Goal: Task Accomplishment & Management: Complete application form

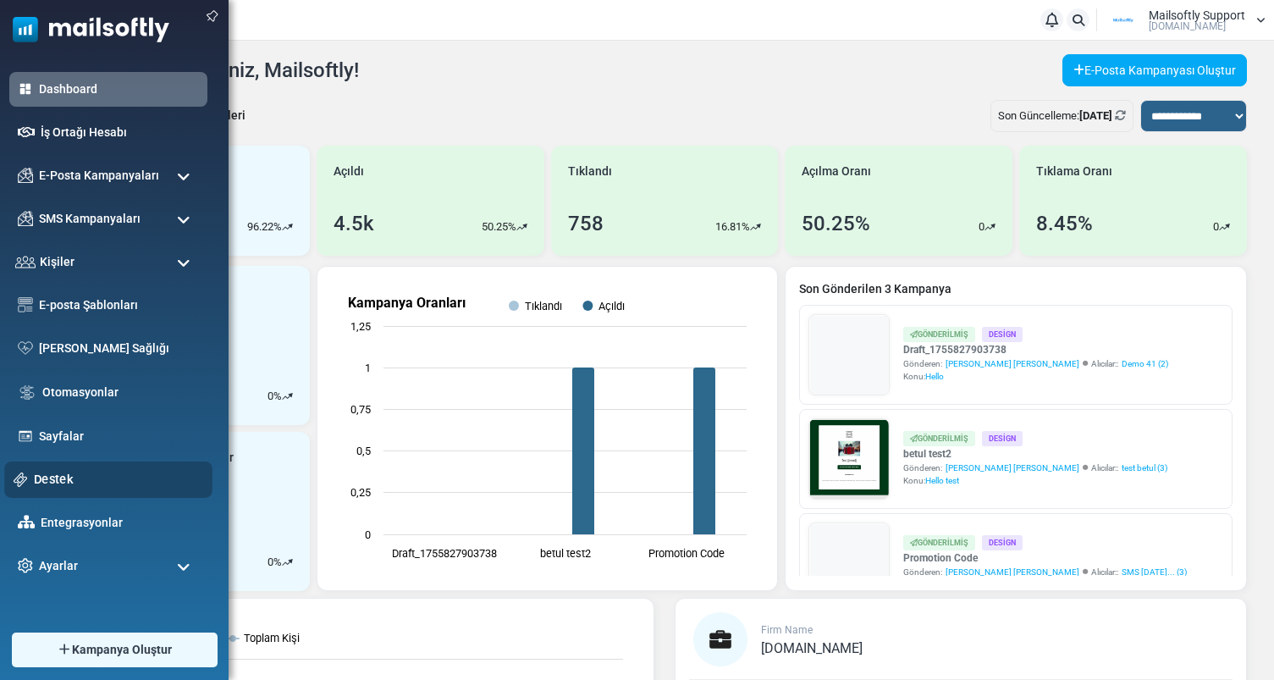
click at [70, 480] on link "Destek" at bounding box center [118, 479] width 169 height 19
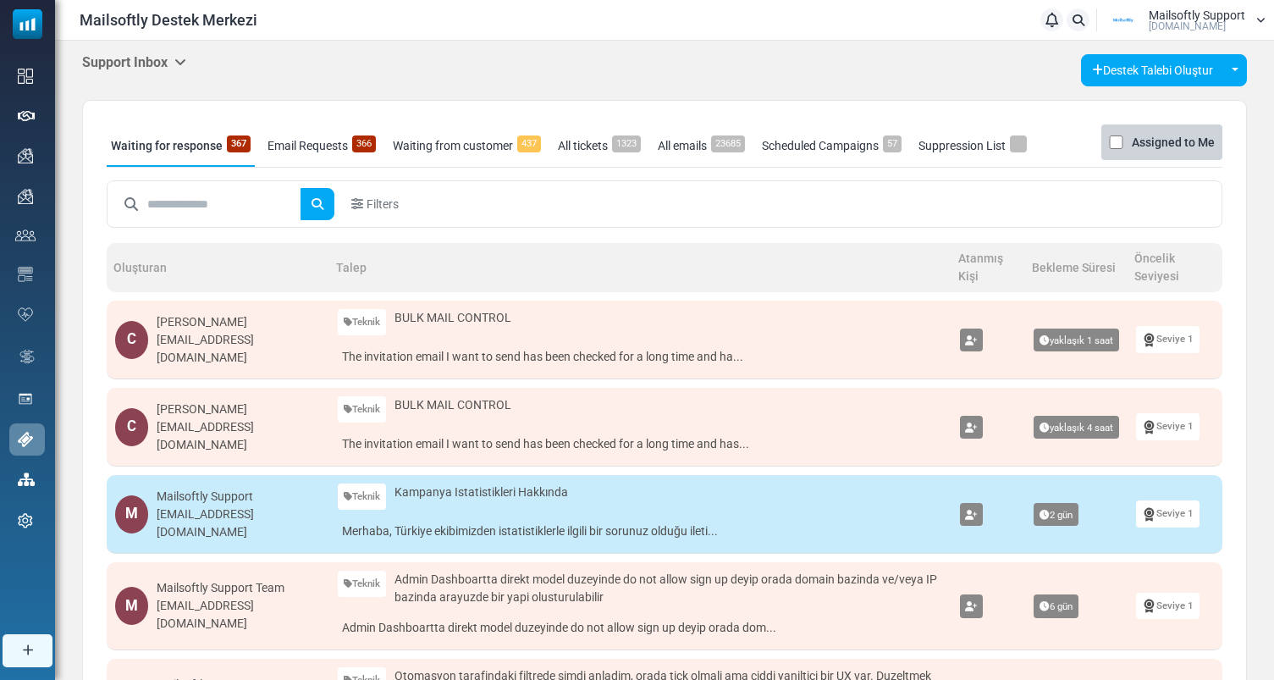
click at [179, 63] on icon at bounding box center [180, 62] width 12 height 14
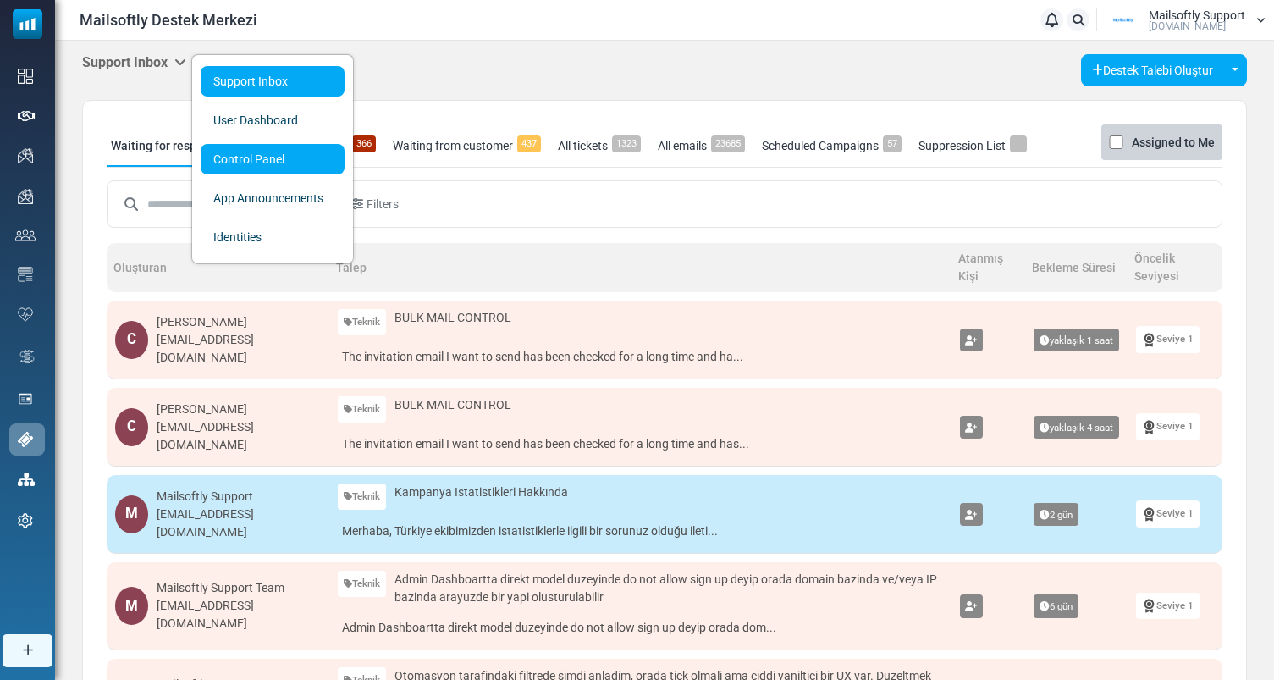
click at [246, 161] on link "Control Panel" at bounding box center [273, 159] width 144 height 30
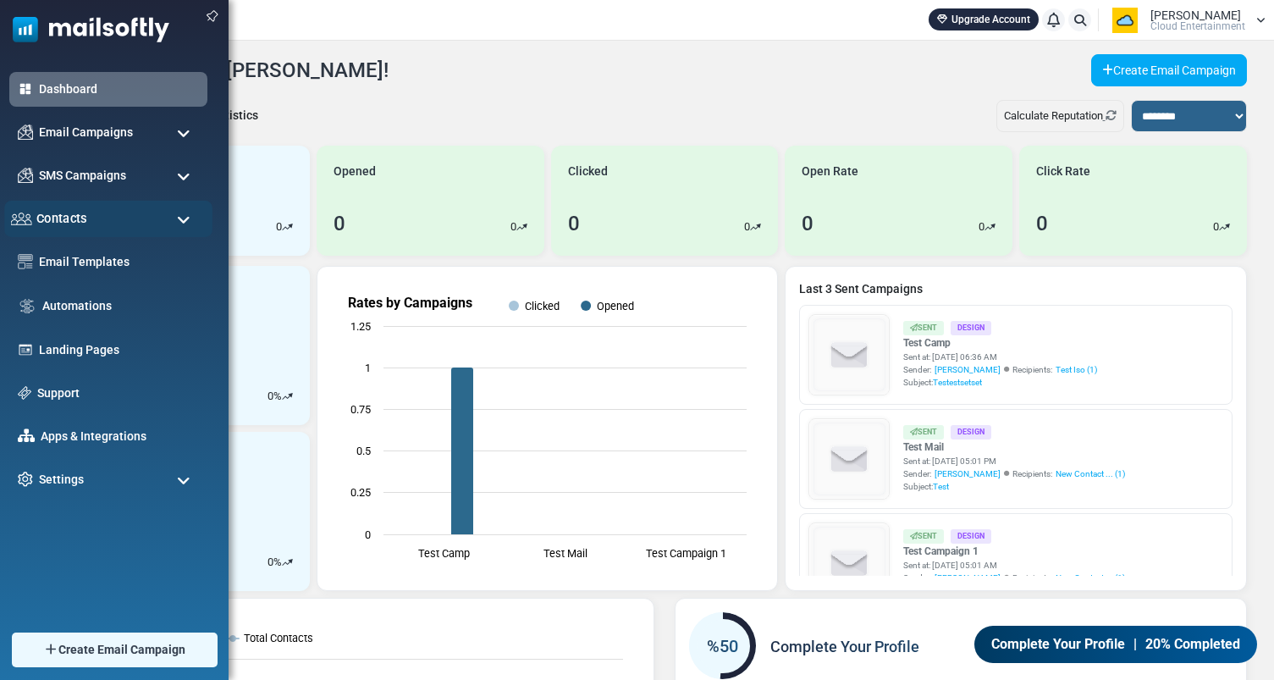
click at [100, 227] on div "Contacts" at bounding box center [108, 219] width 208 height 36
click at [178, 234] on div "Contacts" at bounding box center [108, 219] width 208 height 36
click at [182, 207] on div "Contacts" at bounding box center [108, 219] width 208 height 36
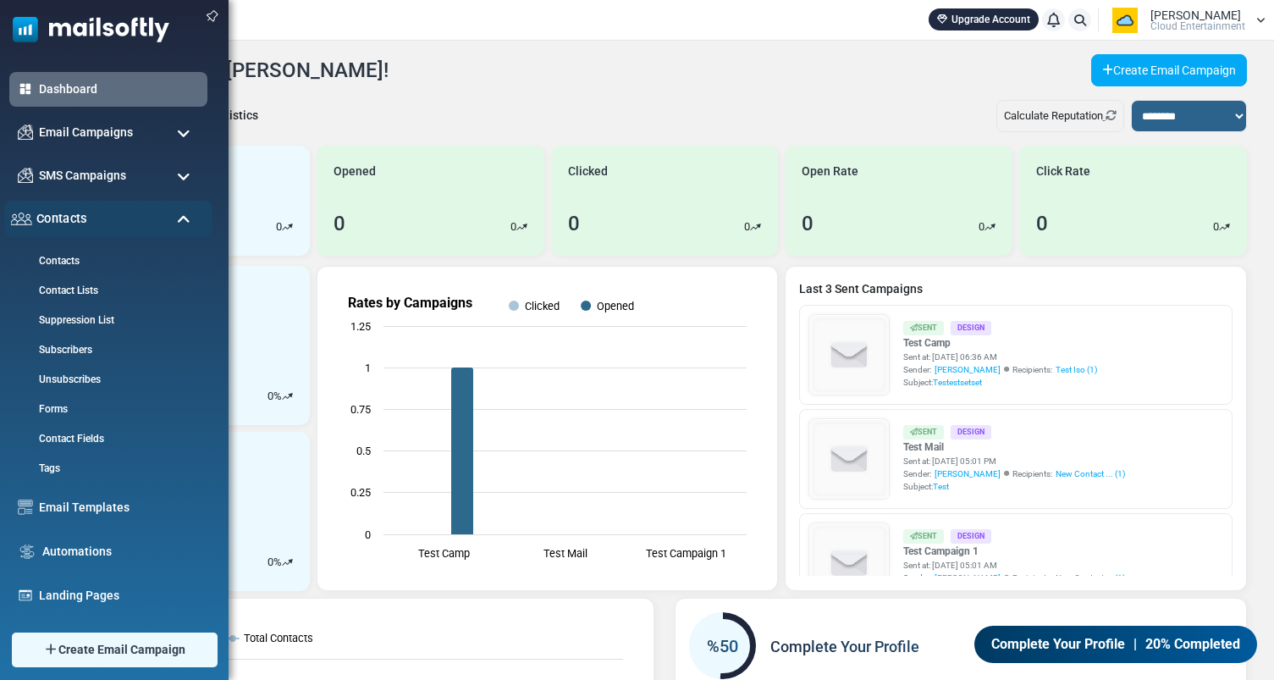
click at [182, 207] on div "Contacts" at bounding box center [108, 219] width 208 height 36
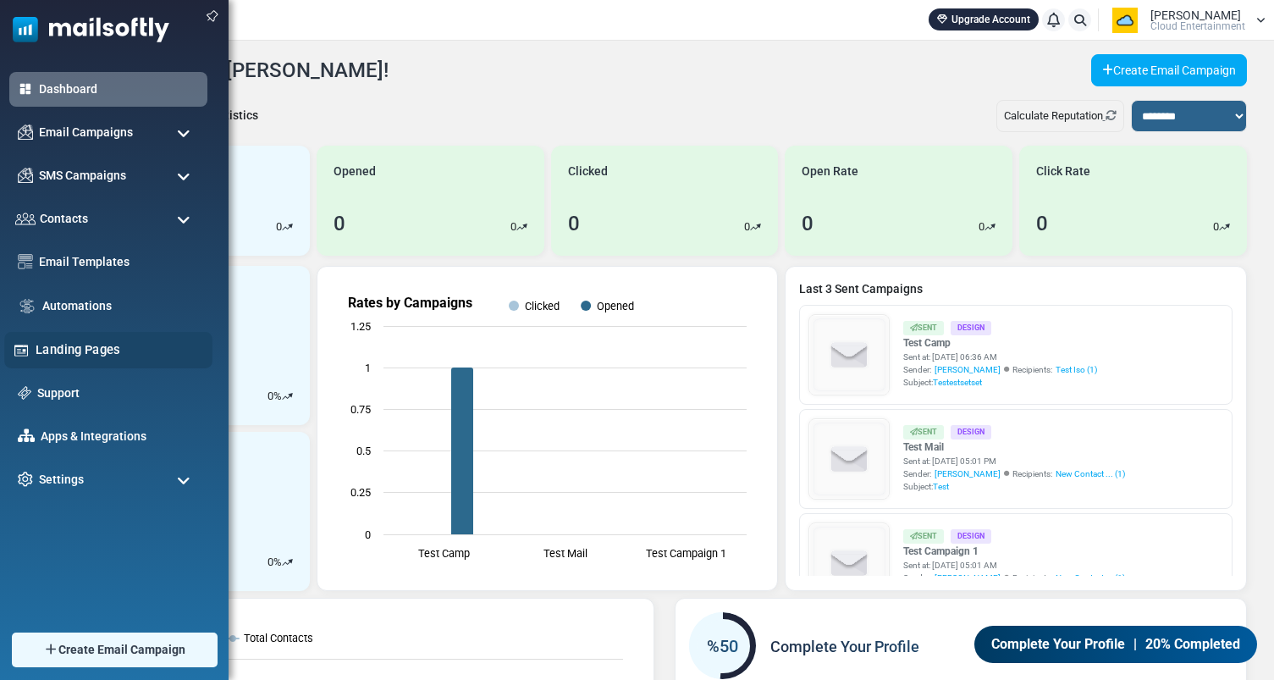
click at [73, 355] on link "Landing Pages" at bounding box center [120, 349] width 168 height 19
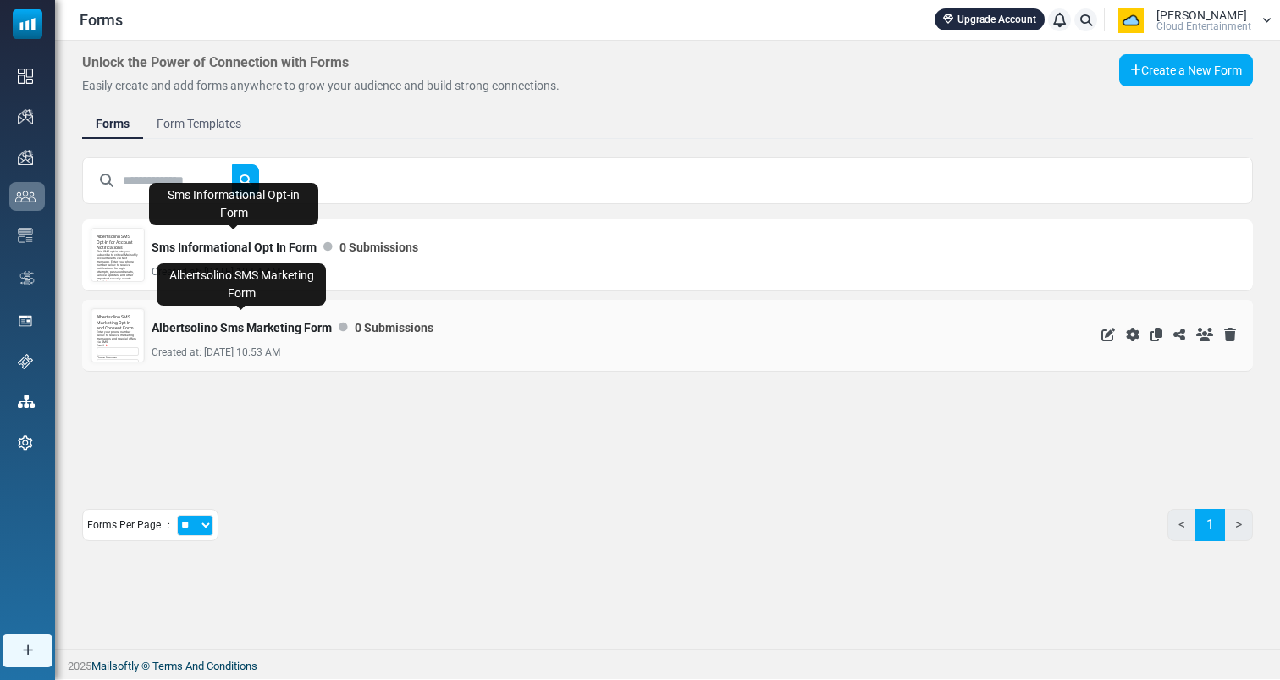
click at [245, 327] on link "Albertsolino Sms Marketing Form" at bounding box center [241, 328] width 180 height 34
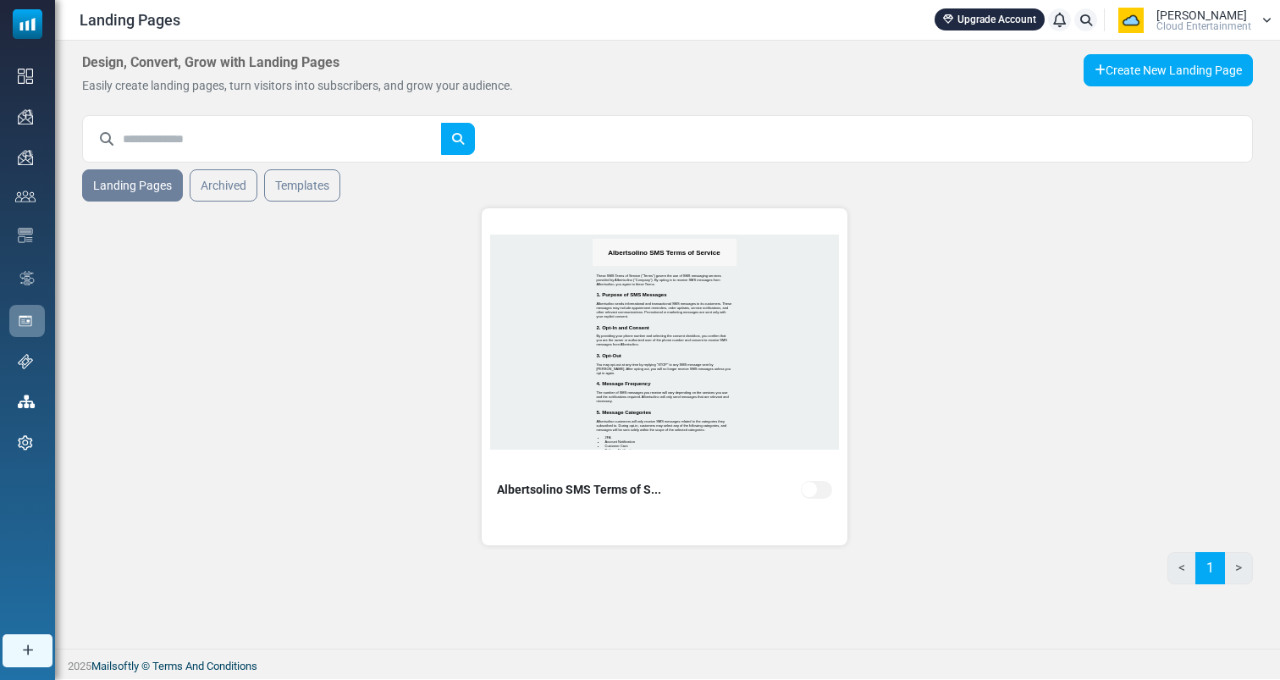
click at [384, 451] on div "Albertsolino SMS Terms of S... Go to landing page" at bounding box center [667, 376] width 1171 height 350
click at [318, 196] on link "Templates" at bounding box center [302, 185] width 80 height 34
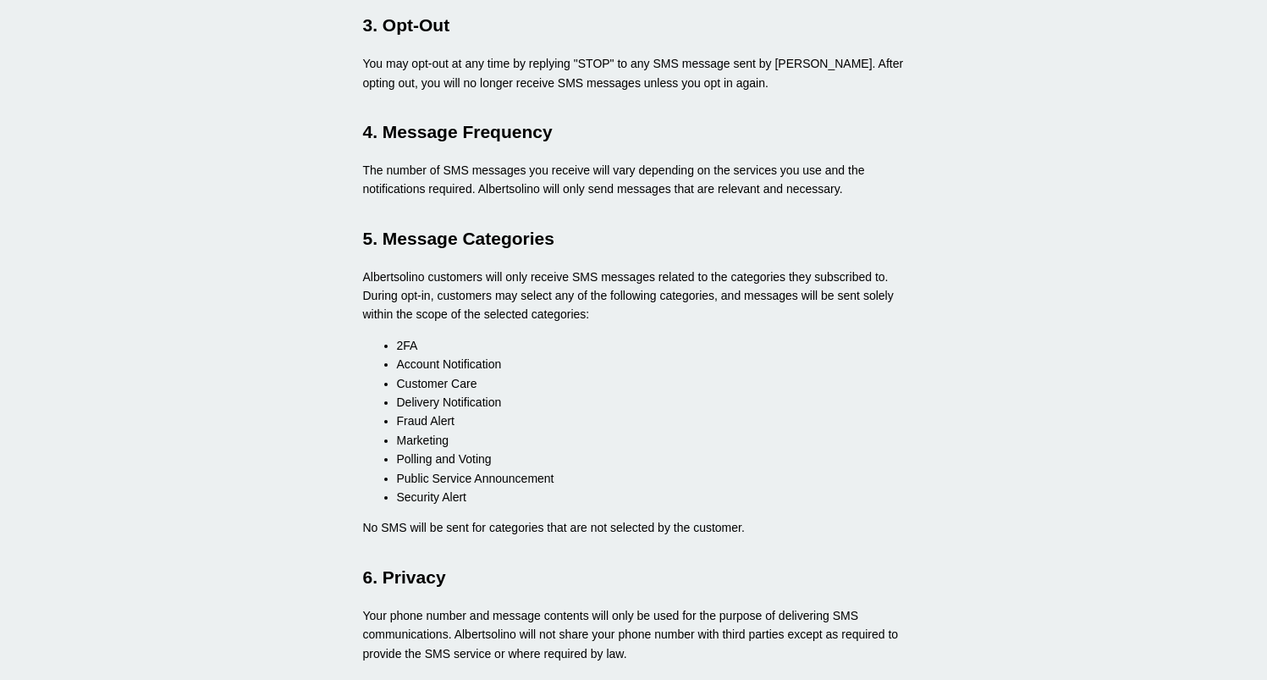
scroll to position [494, 0]
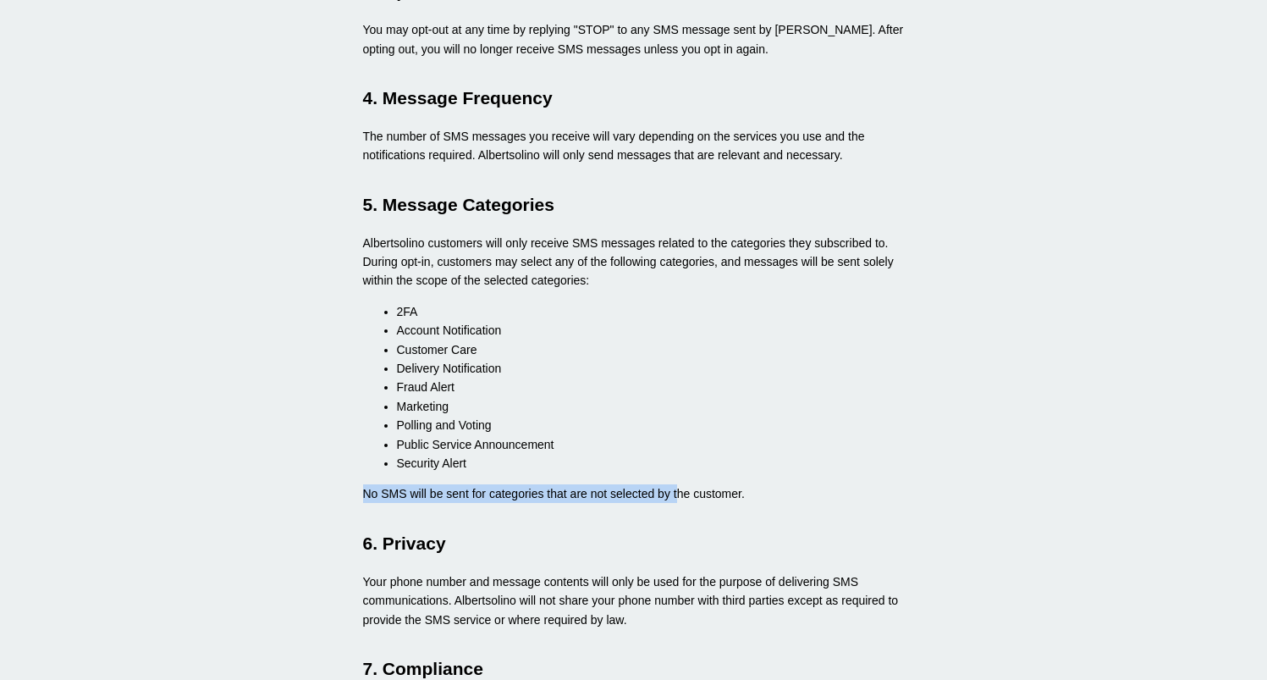
drag, startPoint x: 350, startPoint y: 490, endPoint x: 678, endPoint y: 490, distance: 328.4
click at [678, 490] on main "These SMS Terms of Service ("Terms") govern the use of SMS messaging services p…" at bounding box center [634, 219] width 576 height 1182
click at [678, 490] on p "No SMS will be sent for categories that are not selected by the customer." at bounding box center [634, 493] width 542 height 19
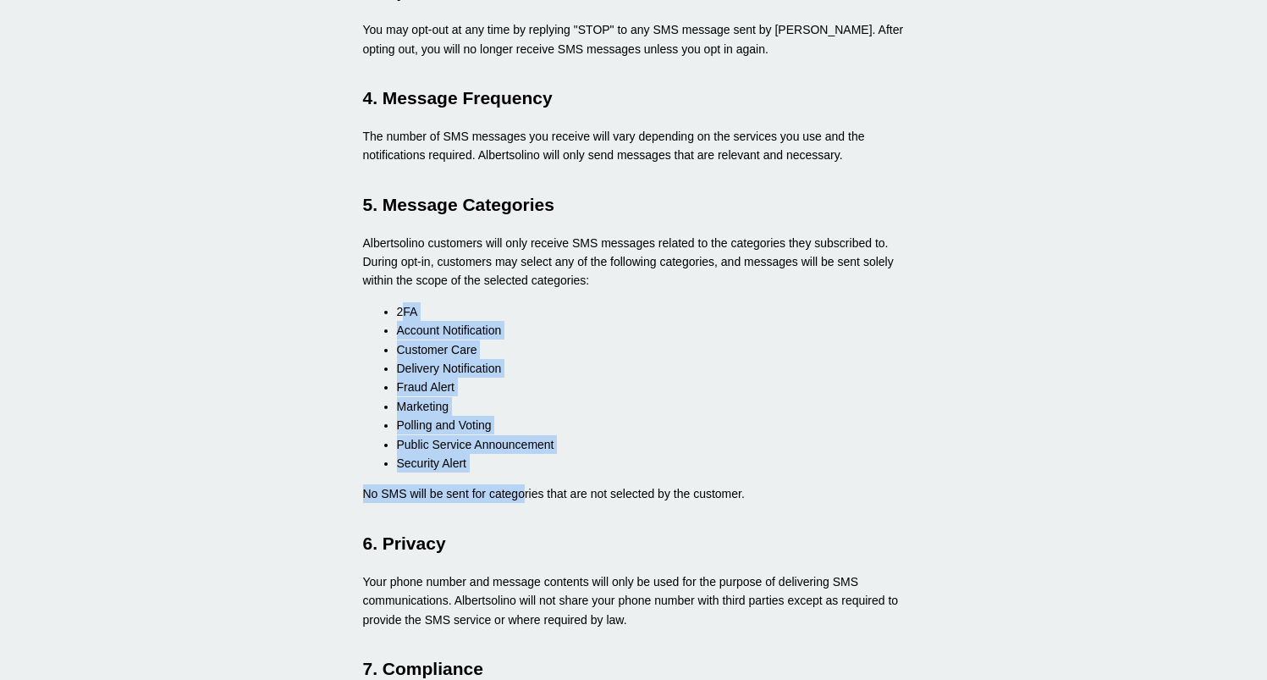
drag, startPoint x: 523, startPoint y: 486, endPoint x: 405, endPoint y: 319, distance: 204.1
click at [405, 319] on main "These SMS Terms of Service ("Terms") govern the use of SMS messaging services p…" at bounding box center [634, 219] width 576 height 1182
click at [405, 319] on li "2FA" at bounding box center [651, 311] width 508 height 19
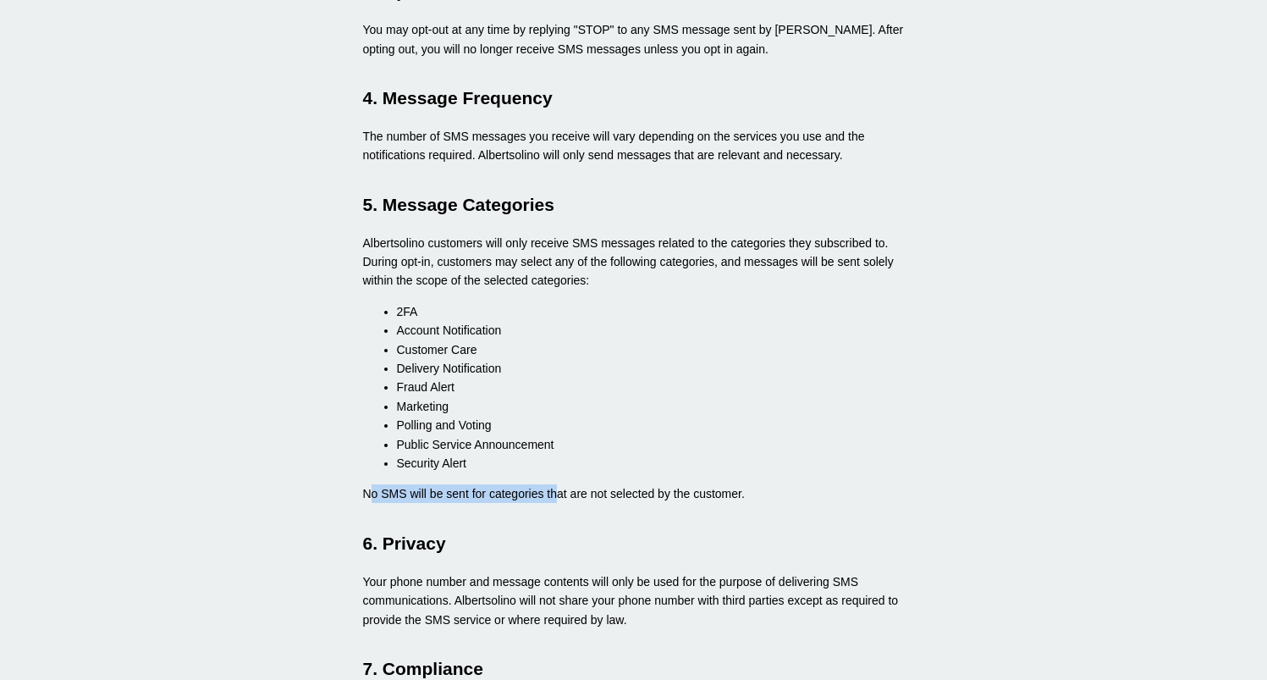
drag, startPoint x: 367, startPoint y: 493, endPoint x: 558, endPoint y: 499, distance: 190.5
click at [558, 499] on p "No SMS will be sent for categories that are not selected by the customer." at bounding box center [634, 493] width 542 height 19
click at [598, 499] on p "No SMS will be sent for categories that are not selected by the customer." at bounding box center [634, 493] width 542 height 19
drag, startPoint x: 774, startPoint y: 500, endPoint x: 351, endPoint y: 498, distance: 422.3
click at [351, 498] on main "These SMS Terms of Service ("Terms") govern the use of SMS messaging services p…" at bounding box center [634, 219] width 576 height 1182
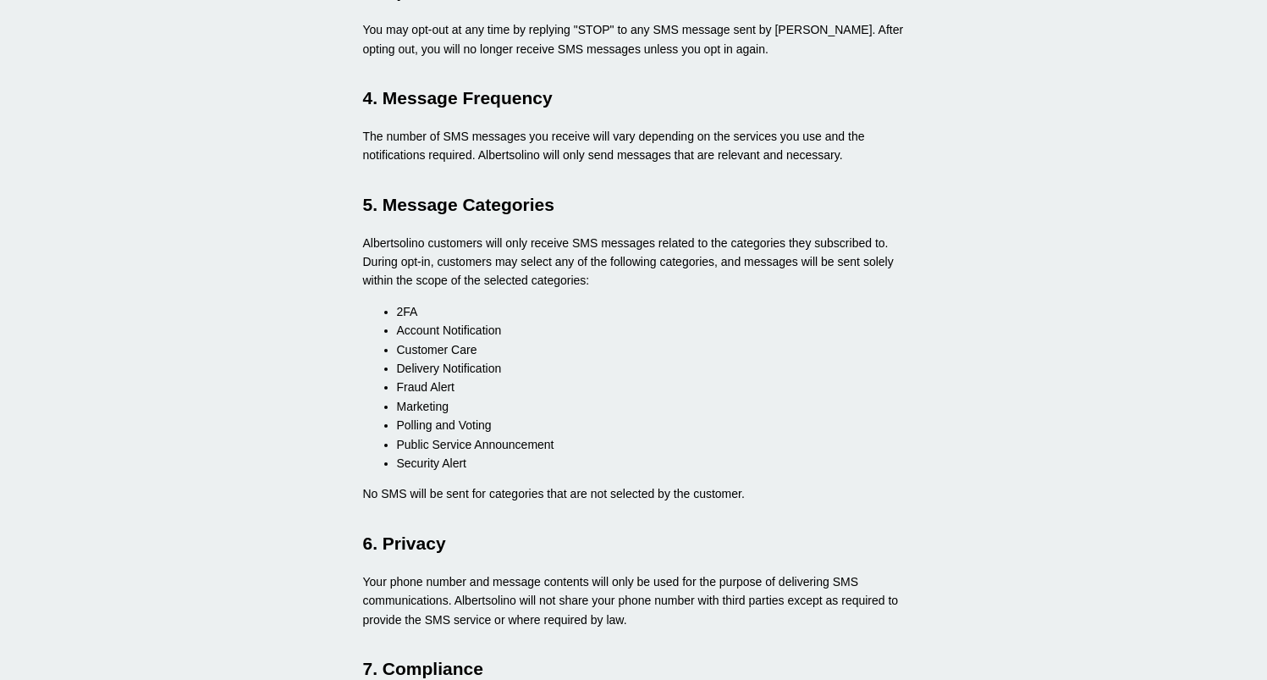
click at [663, 365] on li "Delivery Notification" at bounding box center [651, 368] width 508 height 19
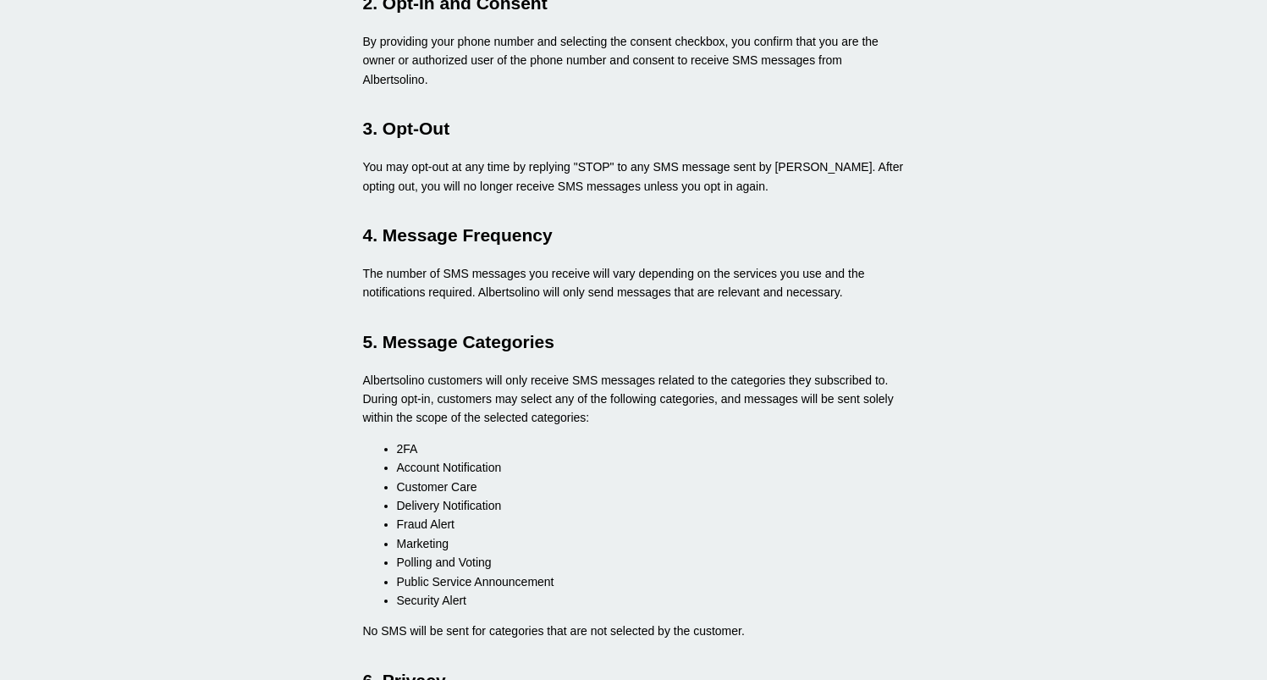
scroll to position [299, 0]
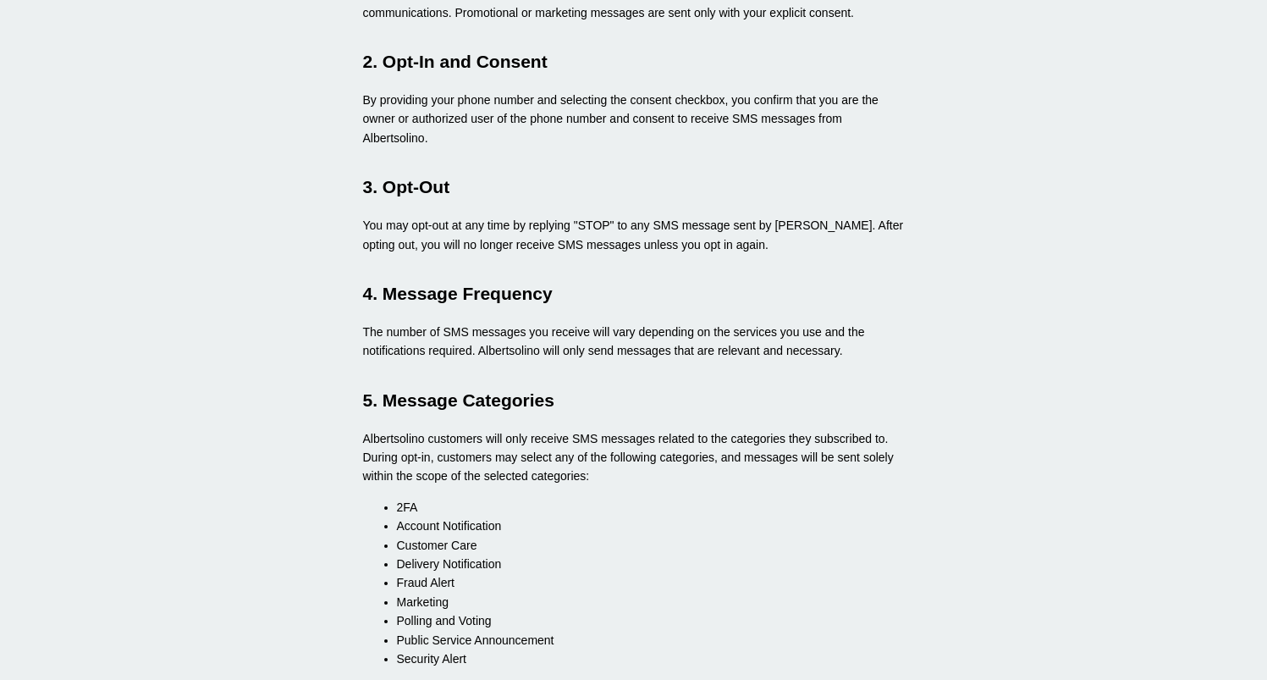
click at [487, 218] on p "You may opt-out at any time by replying "STOP" to any SMS message sent by [PERS…" at bounding box center [634, 235] width 542 height 38
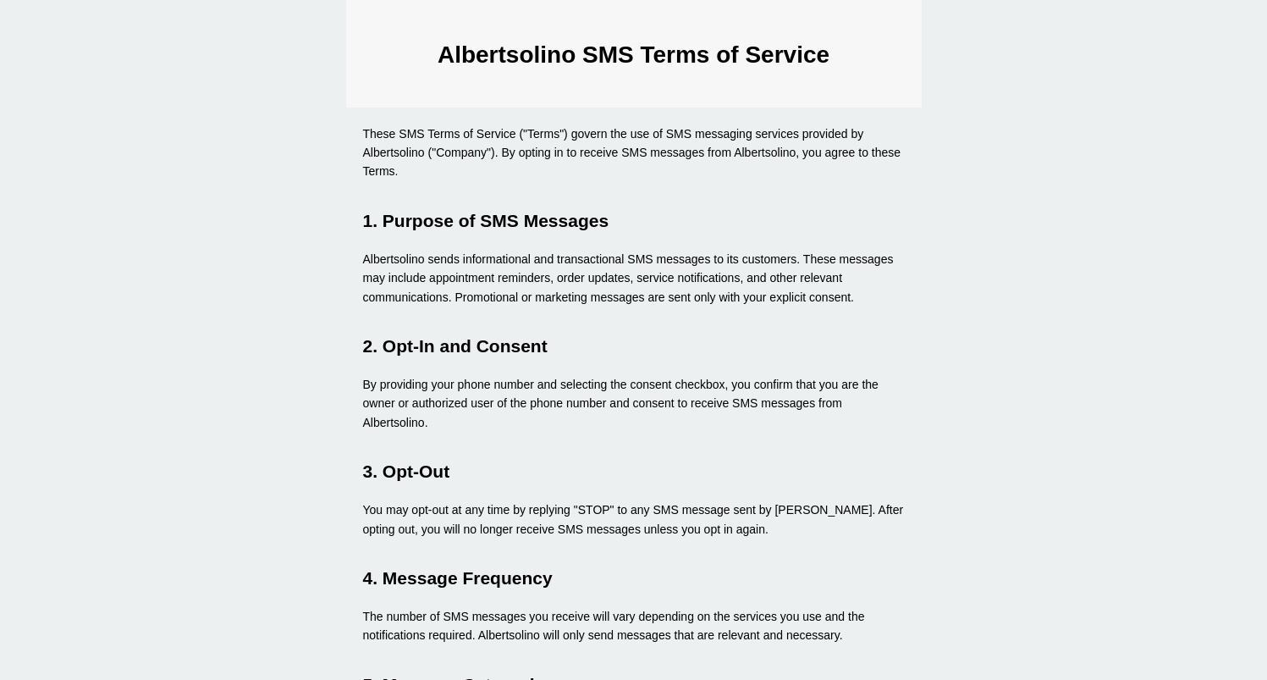
scroll to position [0, 0]
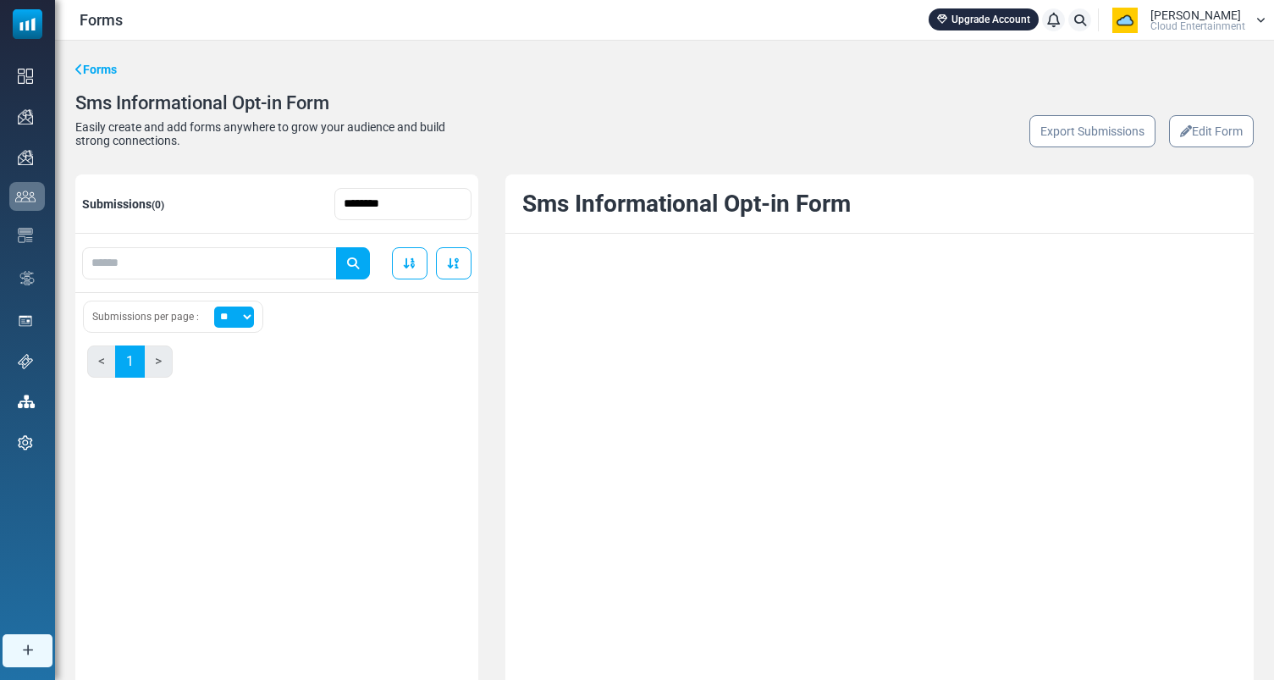
click at [1181, 136] on icon at bounding box center [1186, 131] width 12 height 12
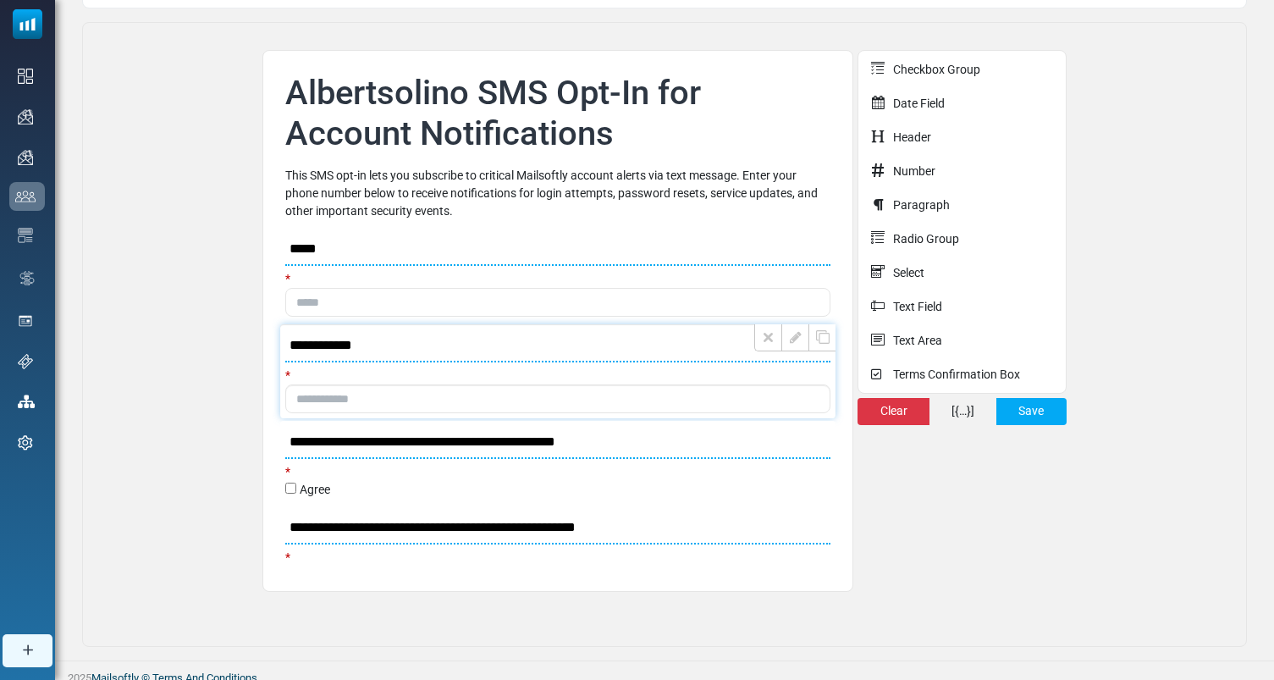
scroll to position [150, 0]
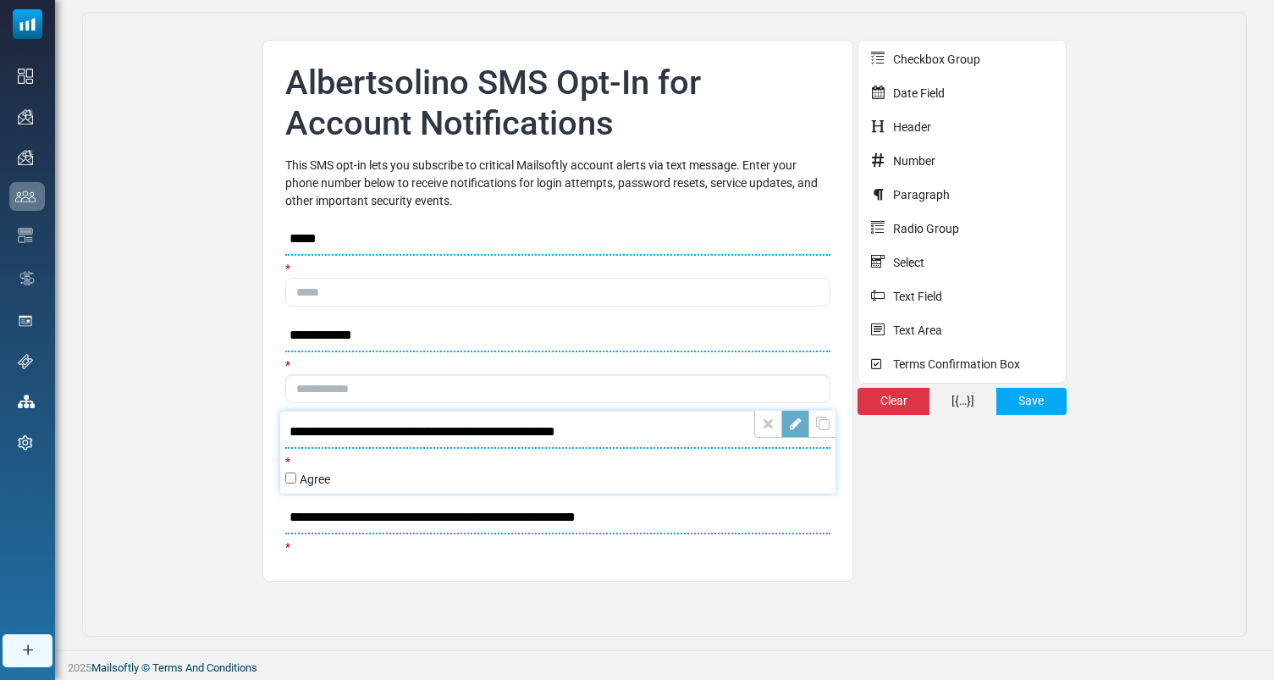
click at [796, 423] on link at bounding box center [794, 423] width 27 height 27
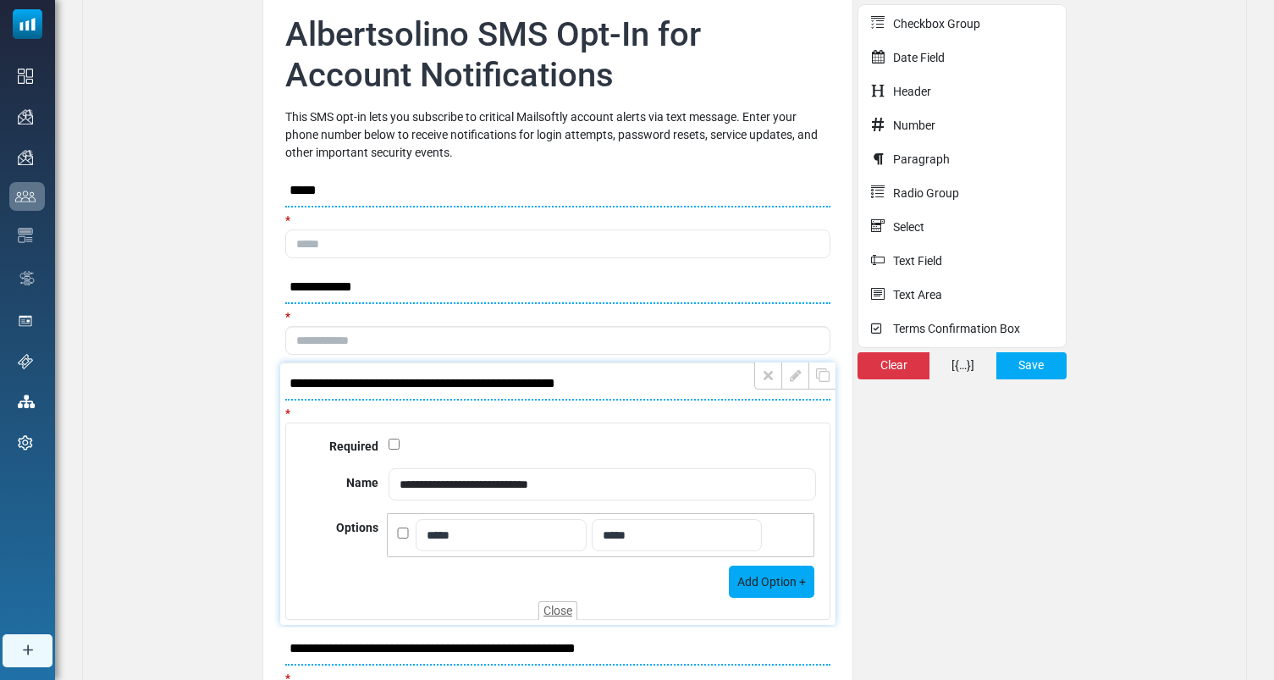
scroll to position [208, 0]
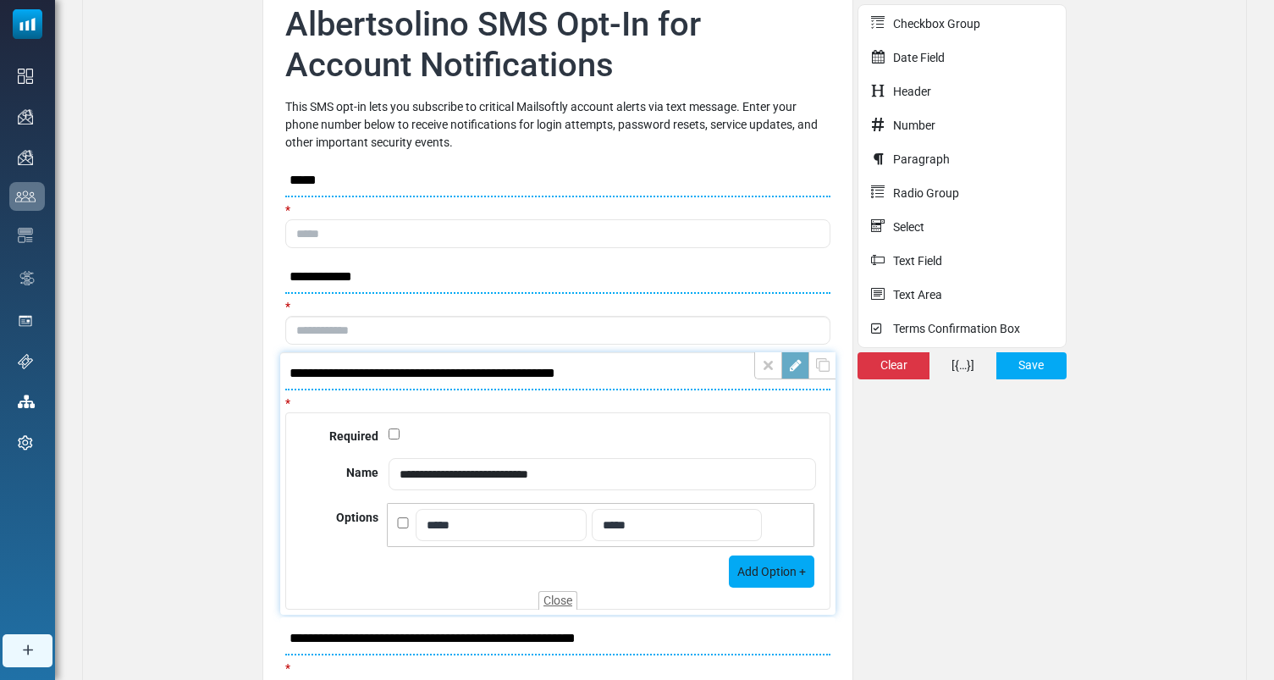
click at [787, 365] on link at bounding box center [794, 365] width 27 height 27
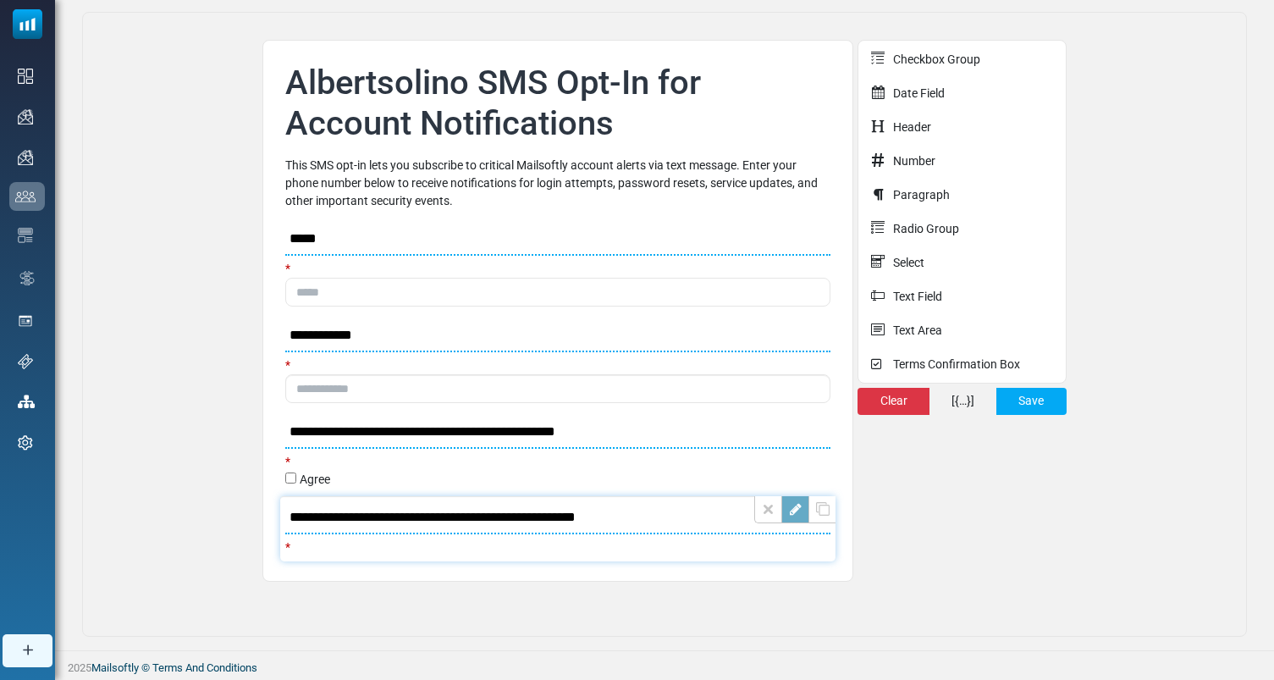
click at [796, 504] on link at bounding box center [794, 509] width 27 height 27
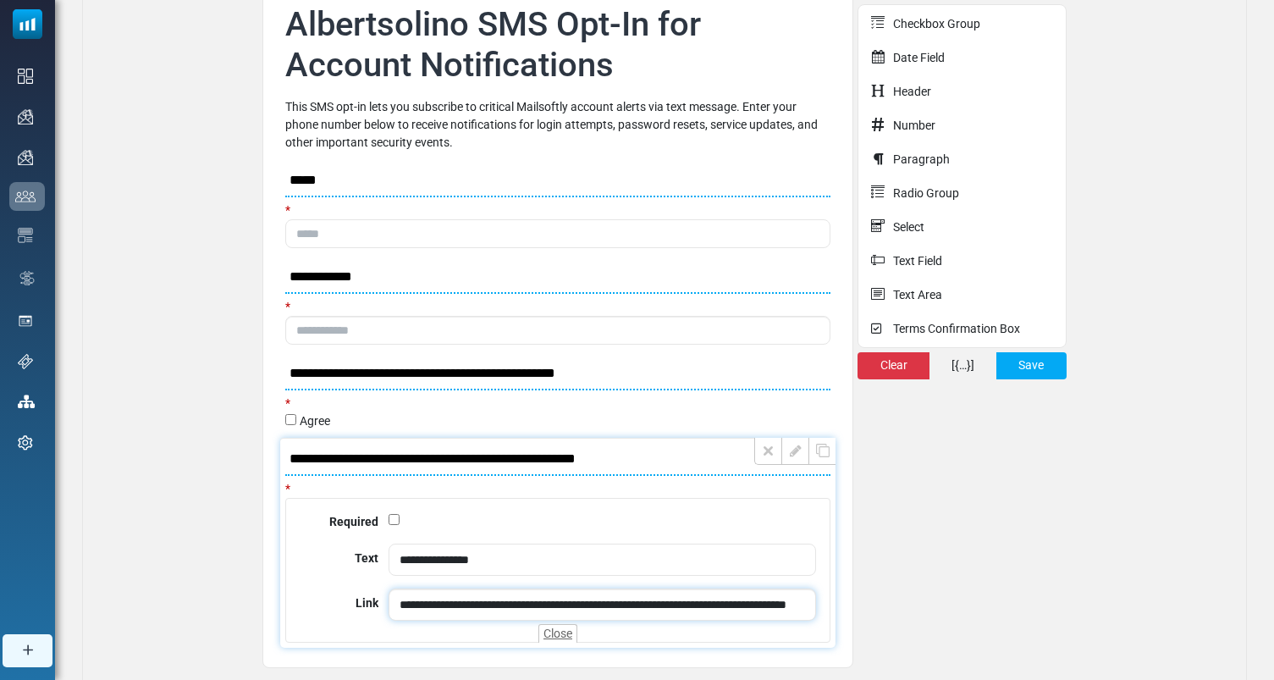
click at [460, 609] on input "**********" at bounding box center [601, 604] width 427 height 32
drag, startPoint x: 396, startPoint y: 604, endPoint x: 841, endPoint y: 604, distance: 445.2
click at [841, 604] on ul "**********" at bounding box center [557, 324] width 591 height 686
click at [653, 599] on input "**********" at bounding box center [601, 604] width 427 height 32
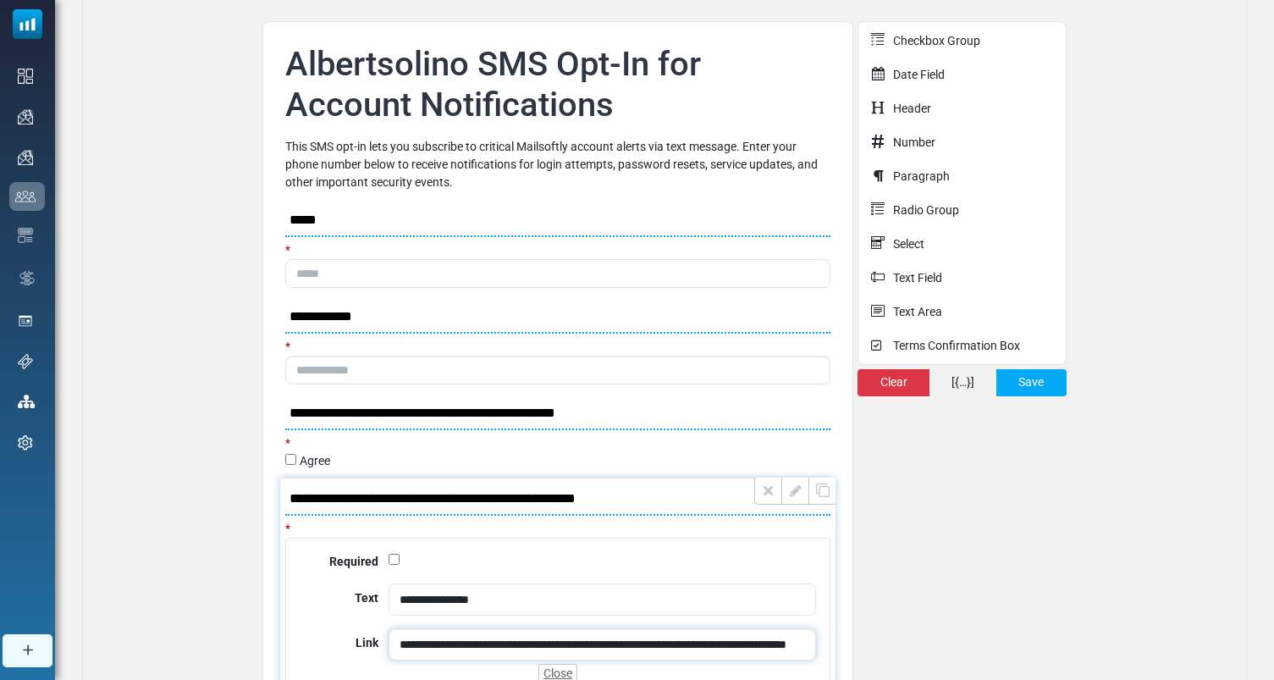
scroll to position [168, 0]
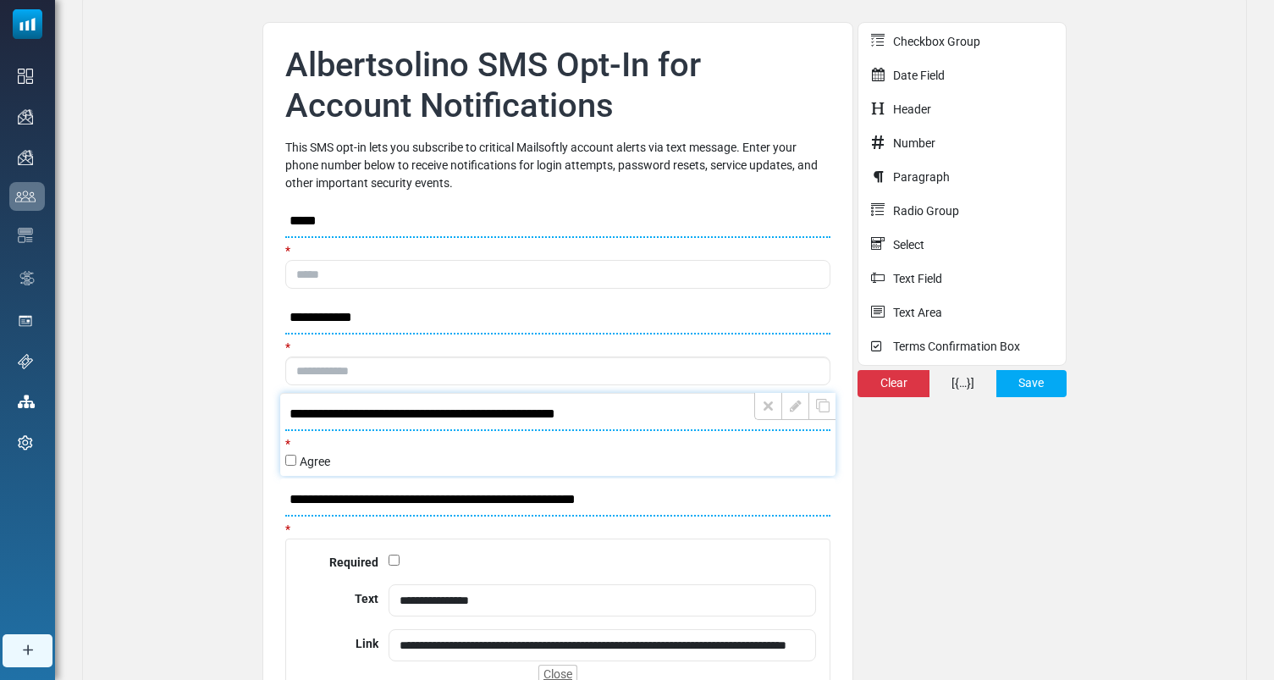
click at [553, 415] on input "**********" at bounding box center [557, 414] width 545 height 33
drag, startPoint x: 622, startPoint y: 421, endPoint x: 269, endPoint y: 416, distance: 353.0
click at [269, 416] on ul "**********" at bounding box center [557, 365] width 591 height 686
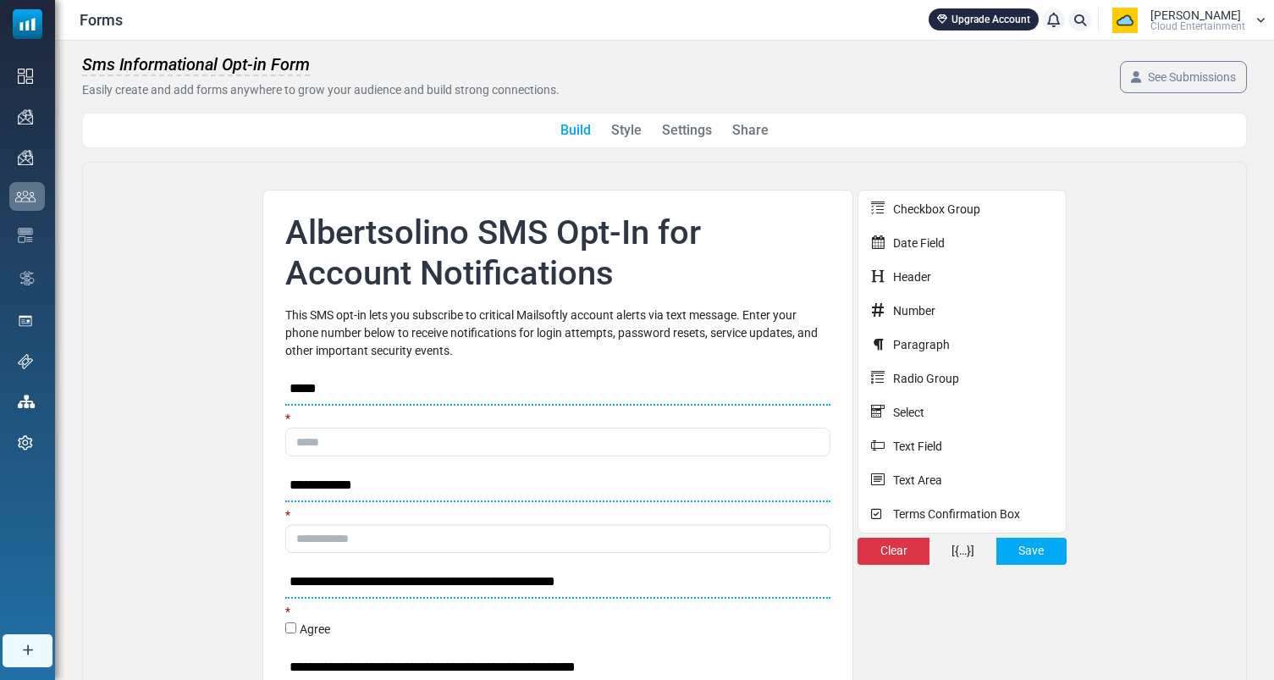
click at [1212, 30] on span "Cloud Entertainment" at bounding box center [1197, 26] width 95 height 10
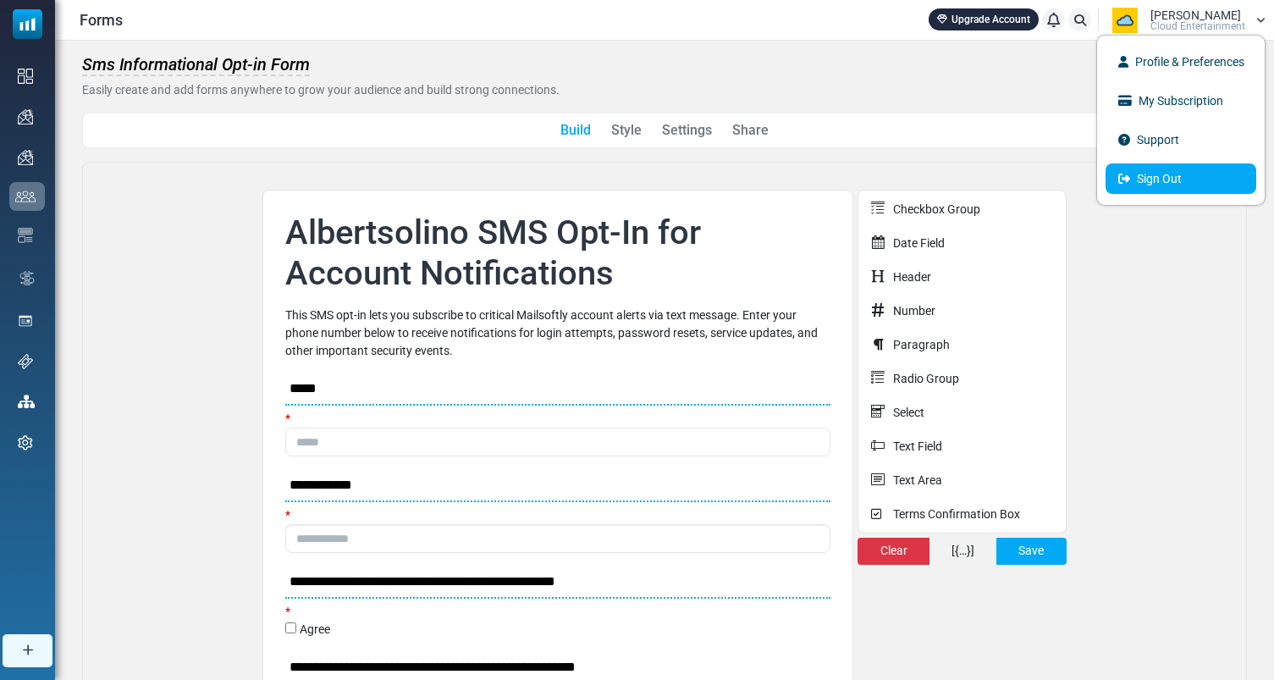
click at [1140, 183] on link "Sign Out" at bounding box center [1180, 178] width 151 height 30
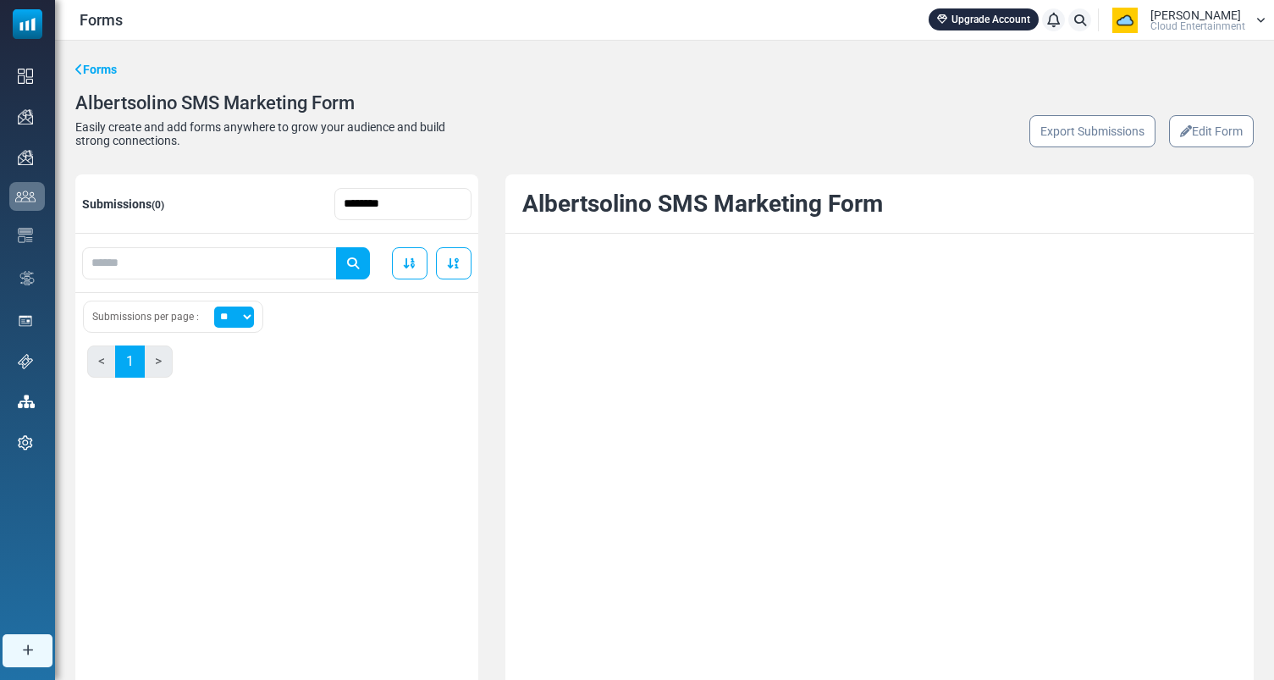
click at [1215, 142] on link "Edit Form" at bounding box center [1211, 131] width 85 height 32
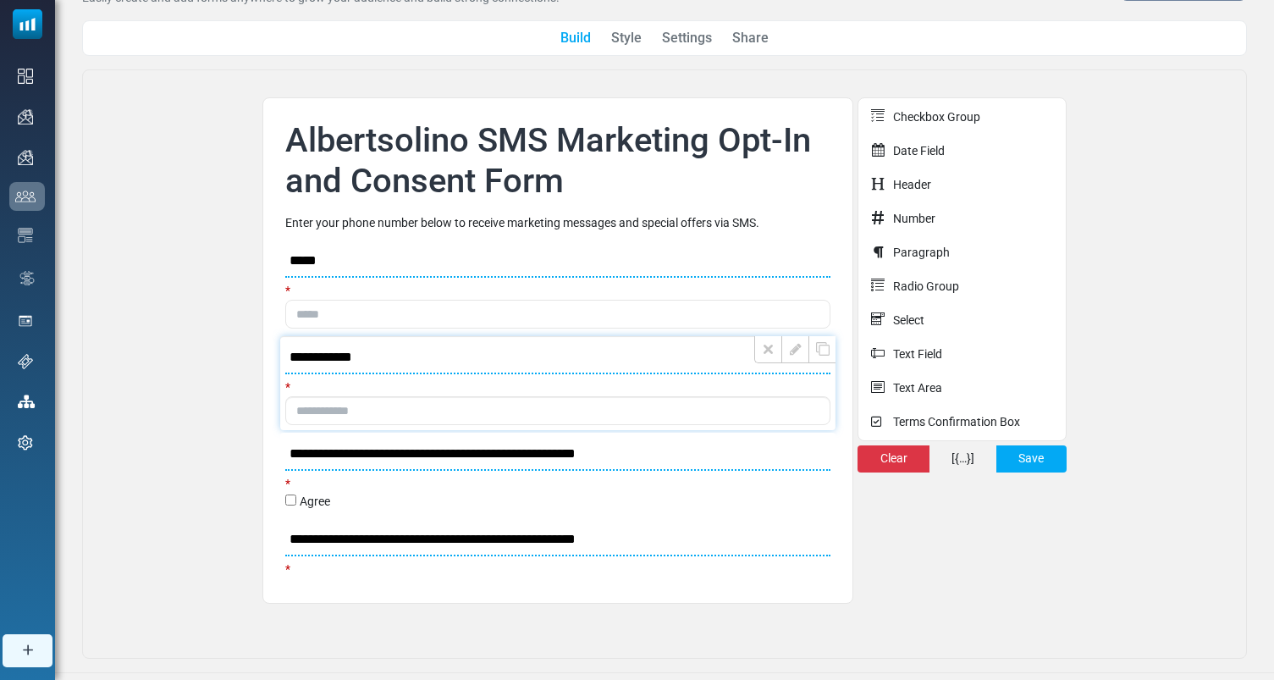
scroll to position [114, 0]
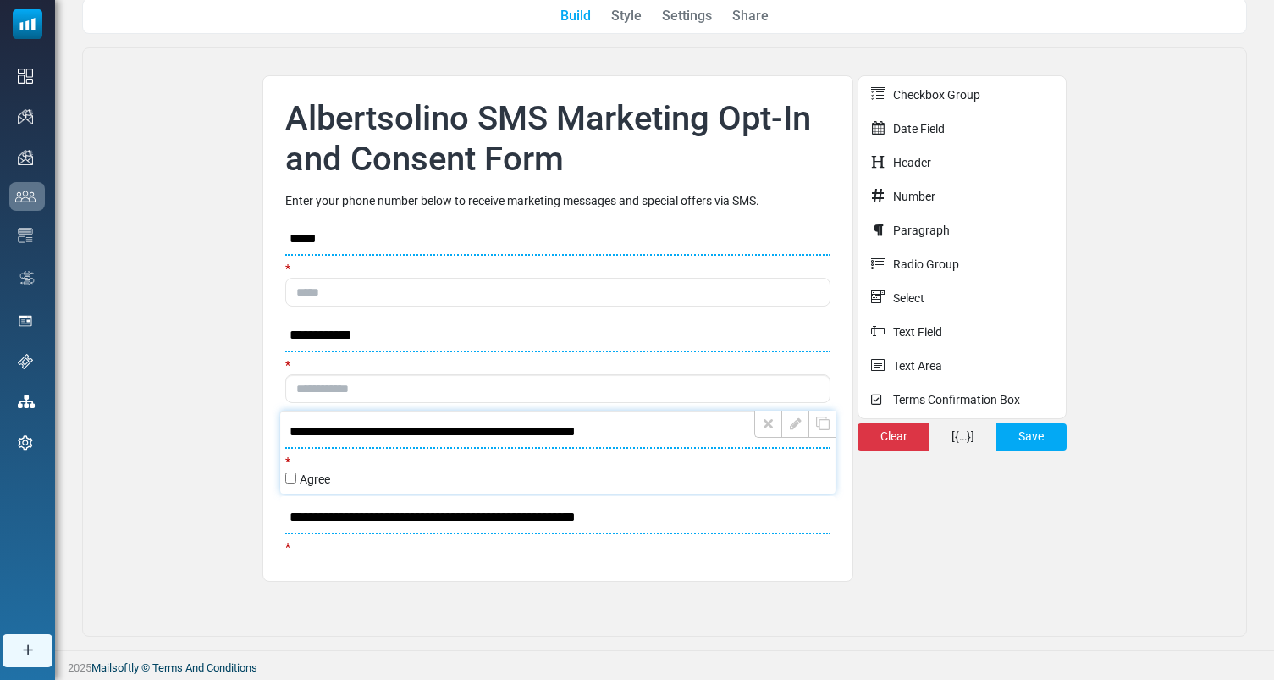
drag, startPoint x: 674, startPoint y: 433, endPoint x: 299, endPoint y: 430, distance: 374.9
click at [299, 430] on input "**********" at bounding box center [557, 432] width 545 height 33
drag, startPoint x: 291, startPoint y: 433, endPoint x: 530, endPoint y: 432, distance: 238.7
click at [530, 432] on input "**********" at bounding box center [557, 432] width 545 height 33
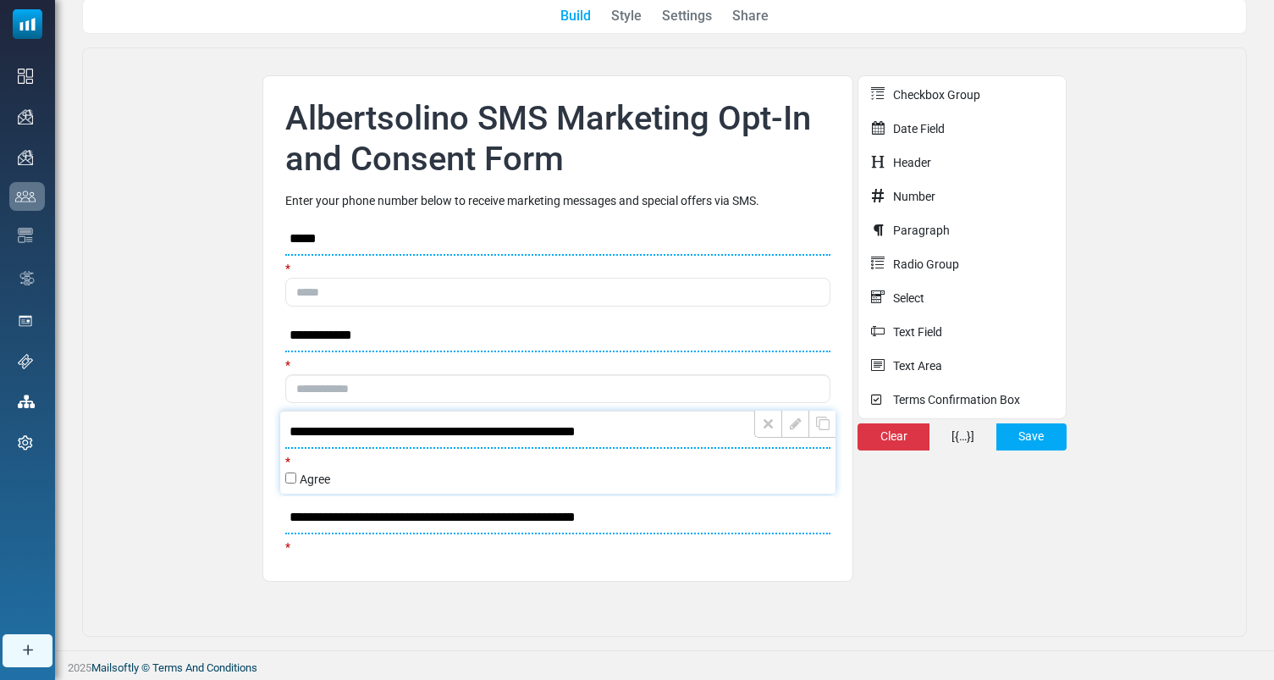
drag, startPoint x: 660, startPoint y: 438, endPoint x: 537, endPoint y: 434, distance: 123.6
click at [537, 434] on input "**********" at bounding box center [557, 432] width 545 height 33
drag, startPoint x: 289, startPoint y: 421, endPoint x: 666, endPoint y: 425, distance: 377.5
click at [666, 425] on input "**********" at bounding box center [557, 432] width 545 height 33
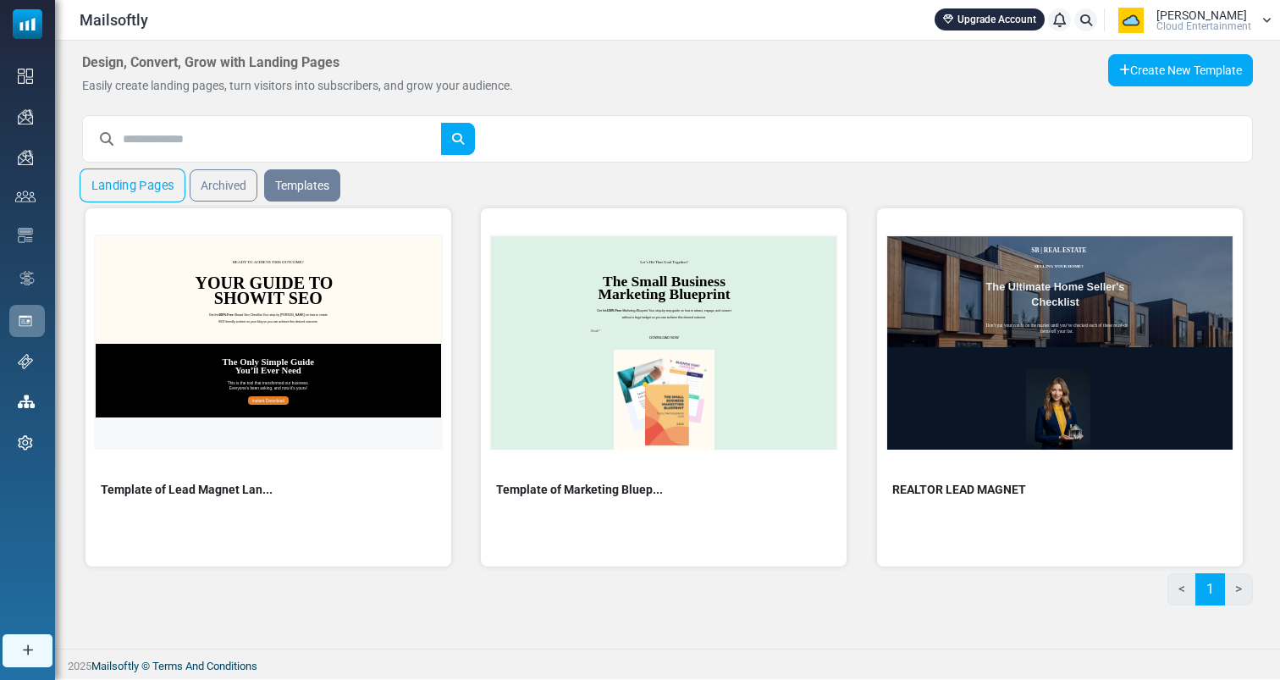
click at [129, 176] on link "Landing Pages" at bounding box center [133, 185] width 106 height 34
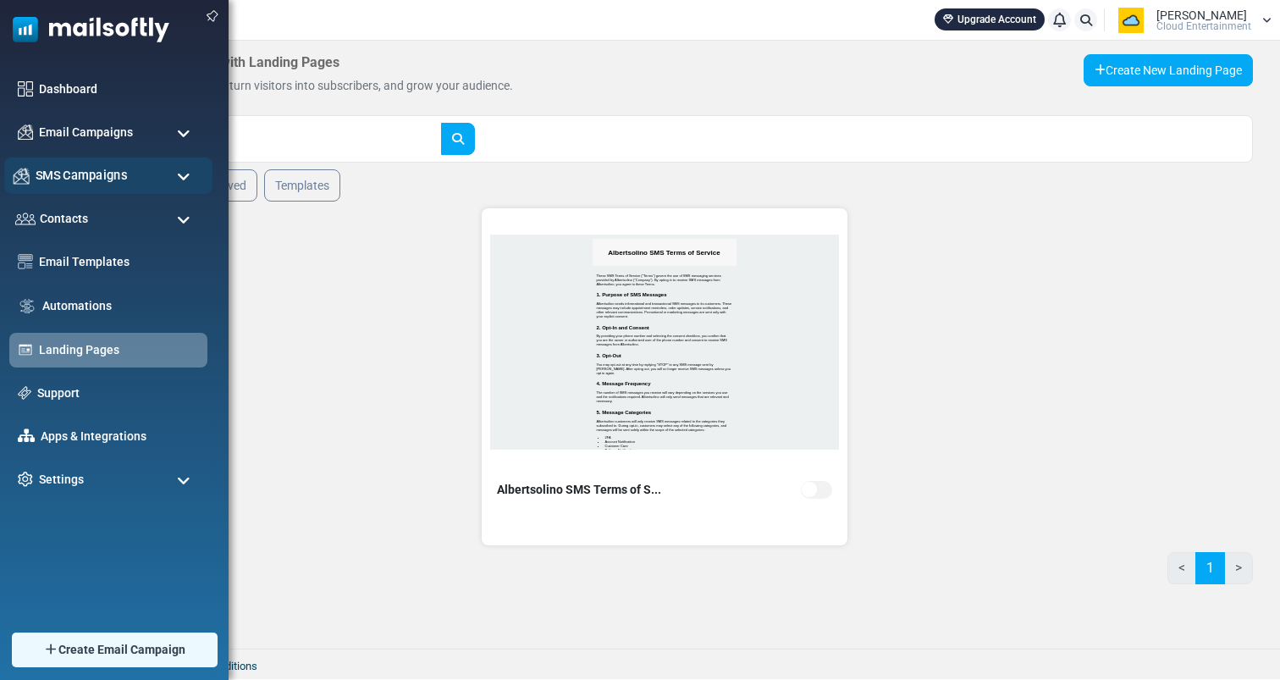
click at [96, 185] on div "SMS Campaigns" at bounding box center [108, 175] width 208 height 36
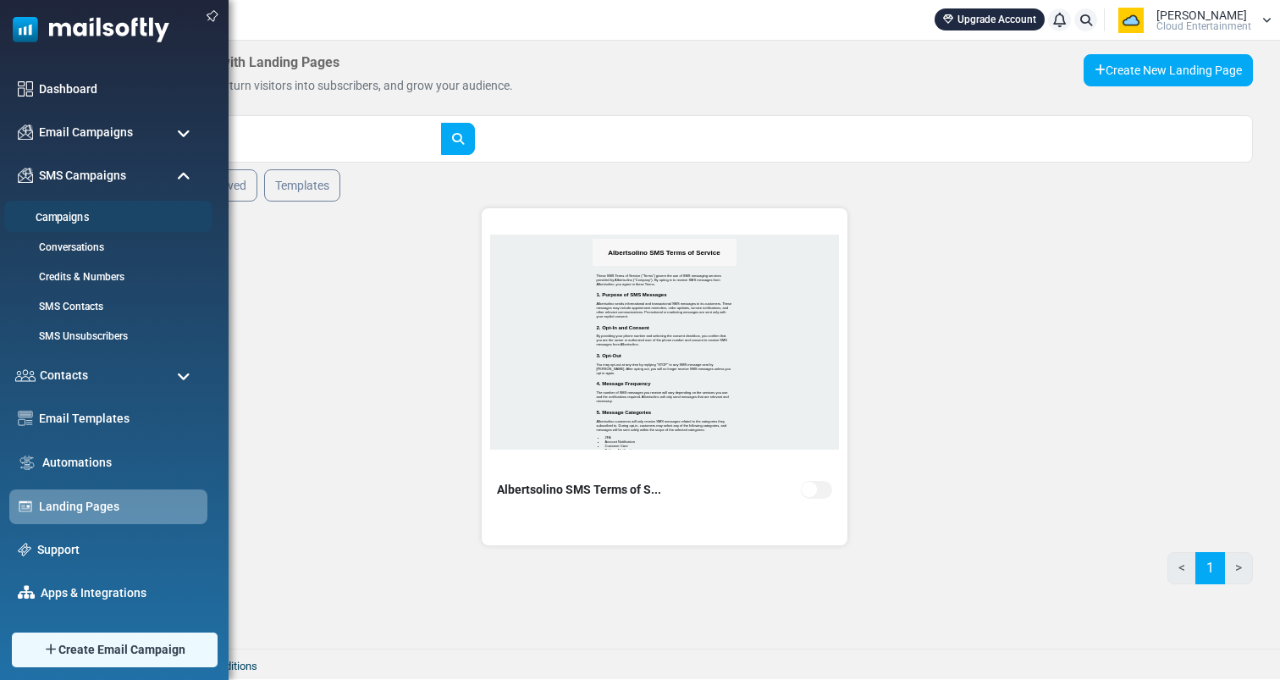
click at [84, 216] on link "Campaigns" at bounding box center [105, 218] width 203 height 16
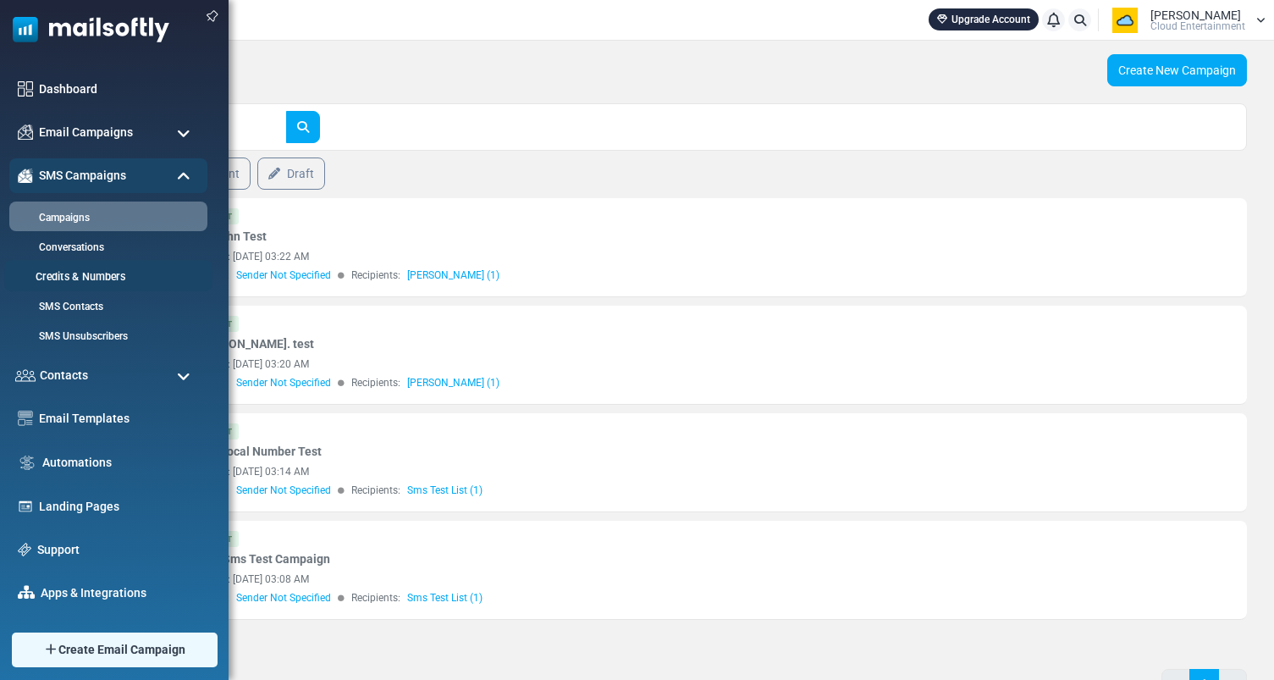
click at [77, 275] on link "Credits & Numbers" at bounding box center [105, 277] width 203 height 16
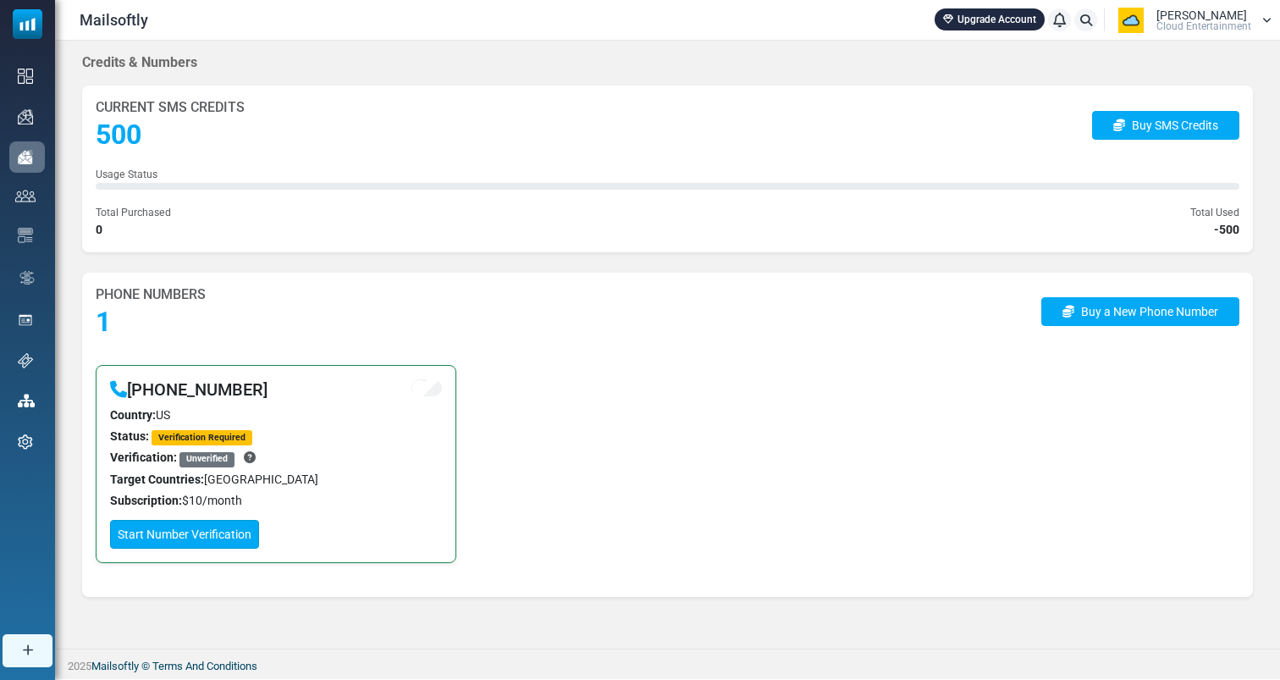
click at [183, 528] on link "Start Number Verification" at bounding box center [184, 534] width 149 height 29
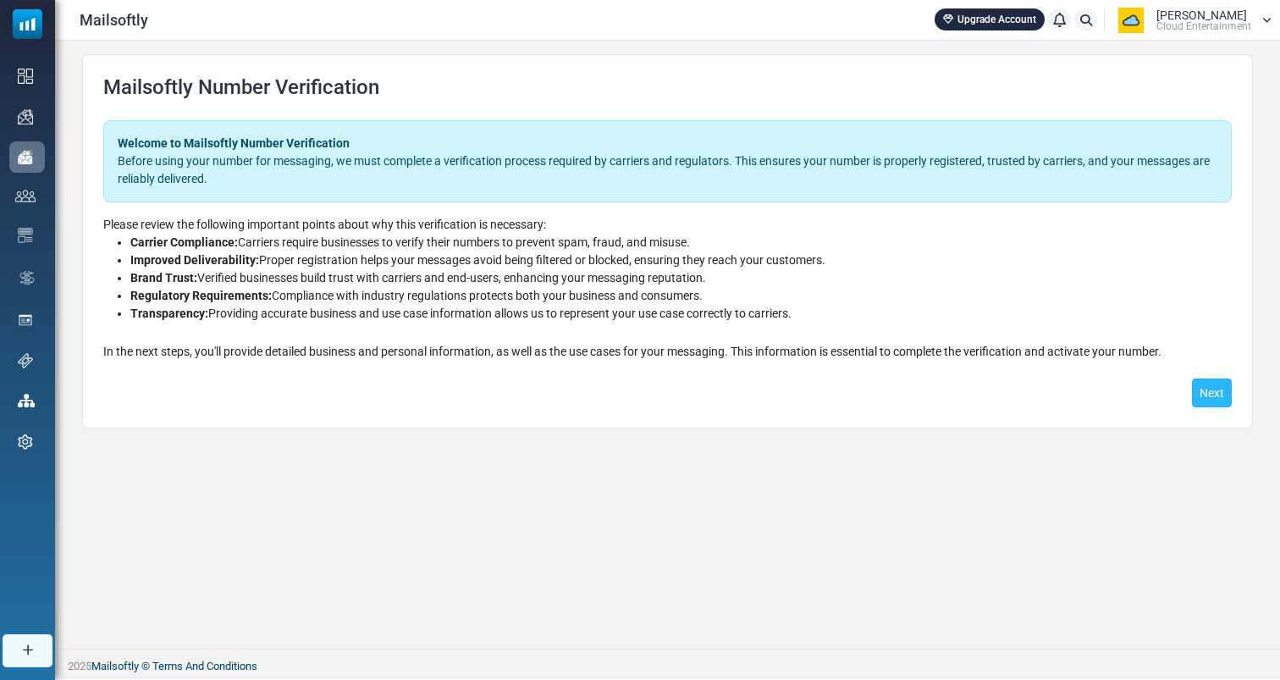
click at [1215, 394] on button "Next" at bounding box center [1212, 392] width 40 height 29
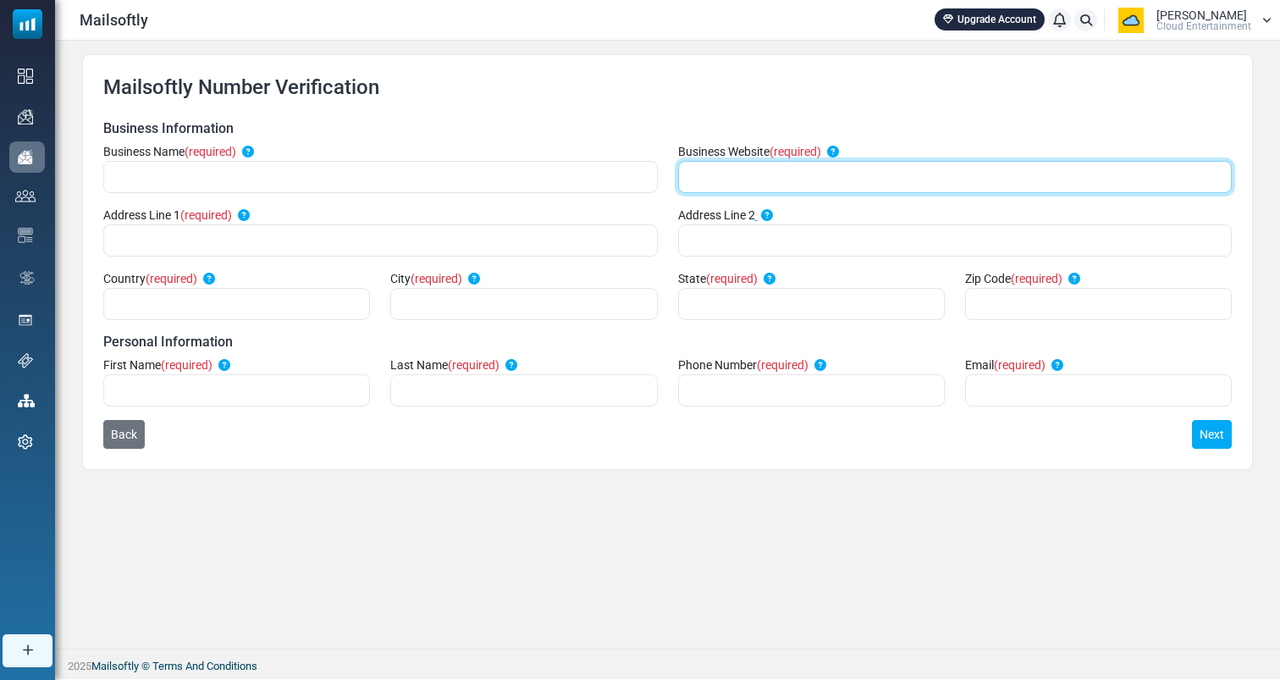
click at [875, 166] on input "text" at bounding box center [955, 177] width 554 height 32
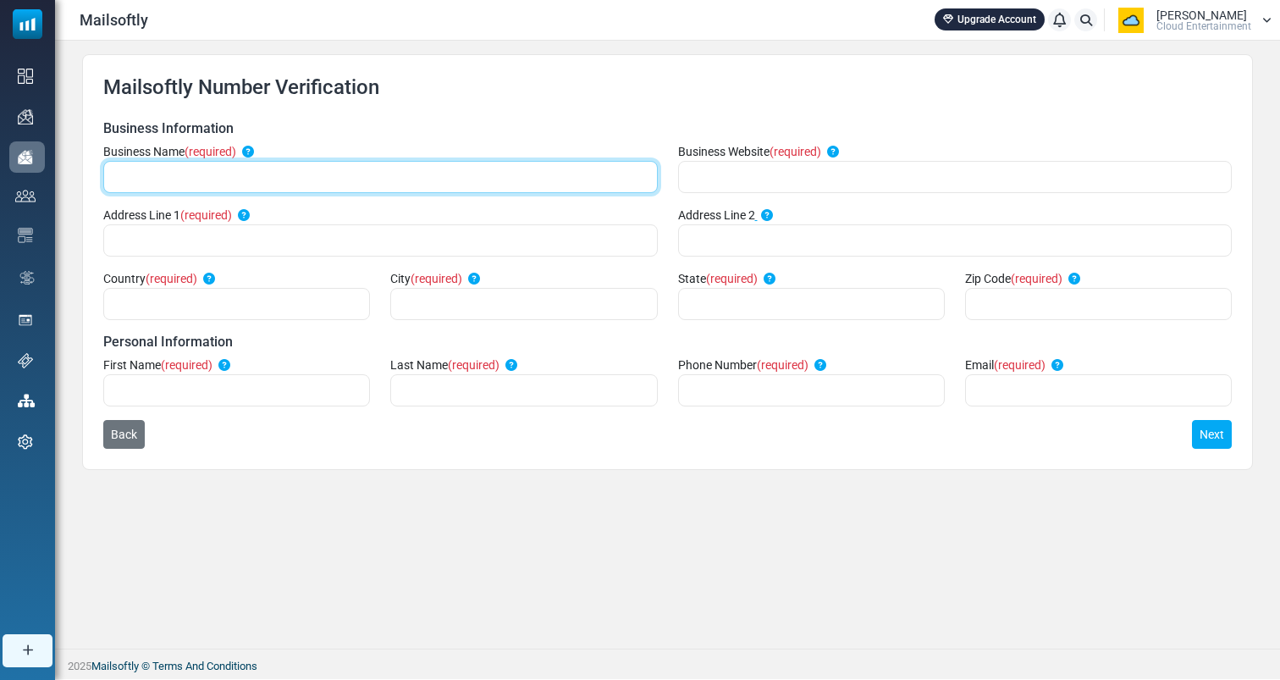
click at [509, 169] on input "text" at bounding box center [380, 177] width 554 height 32
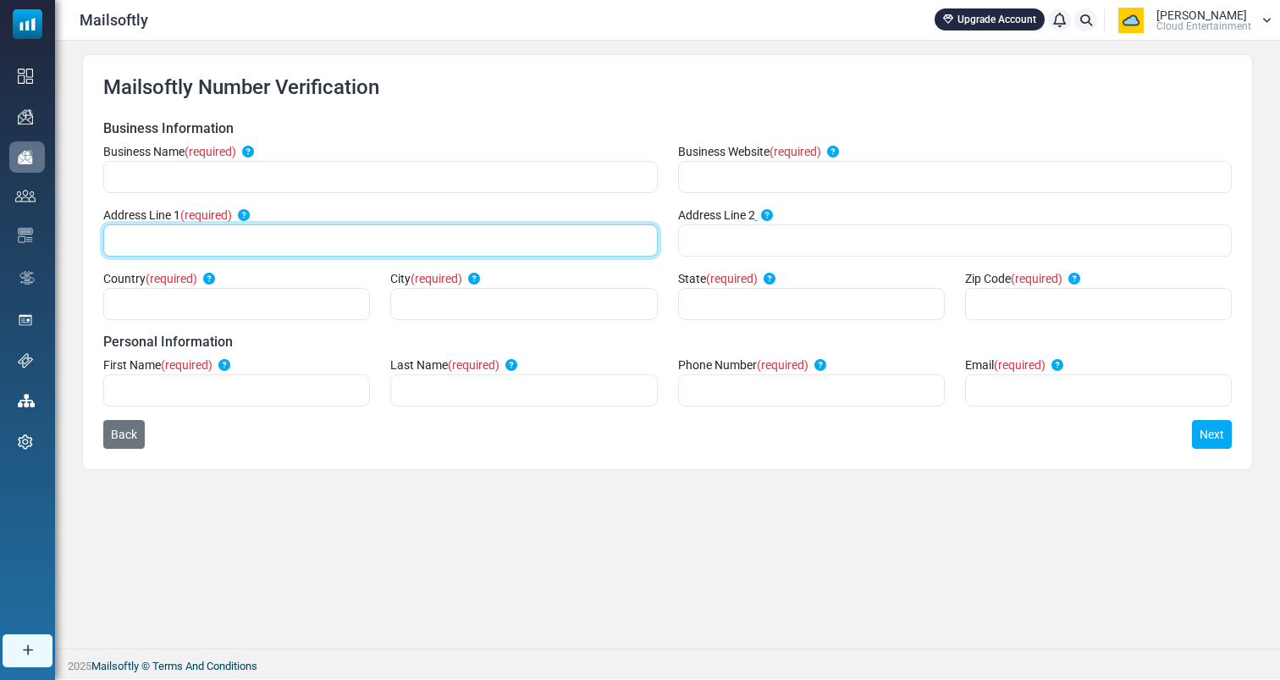
click at [467, 249] on input "text" at bounding box center [380, 240] width 554 height 32
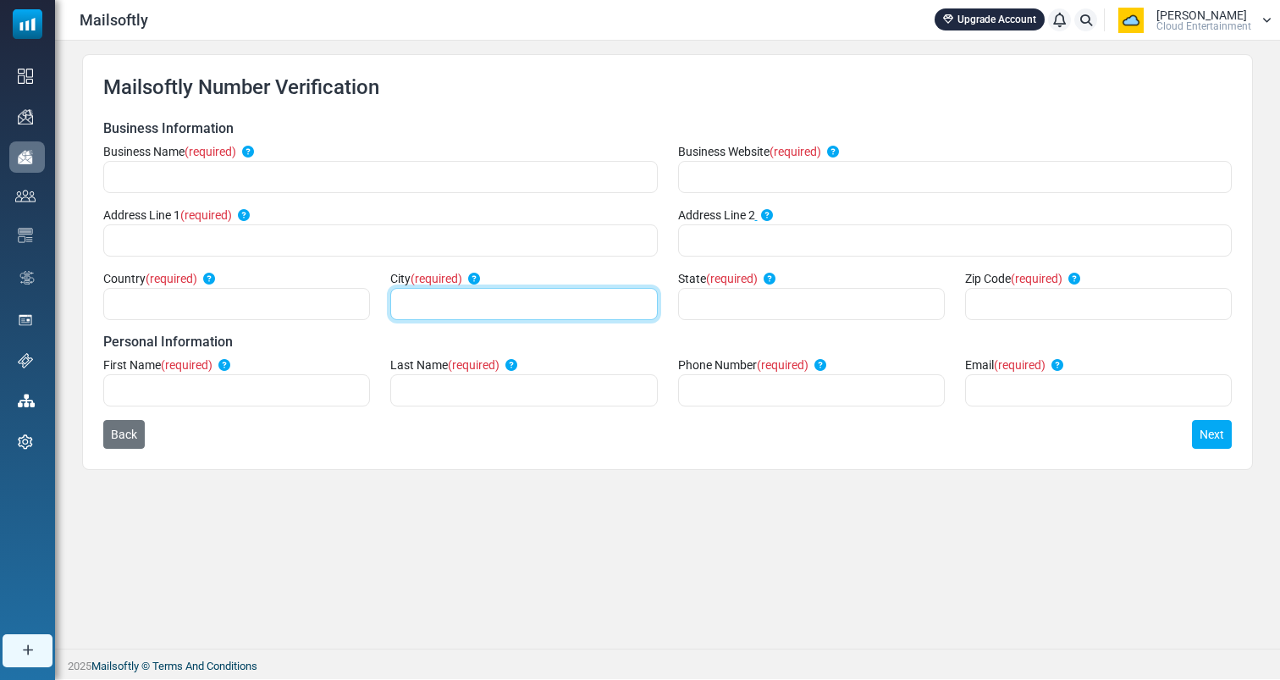
click at [504, 289] on input "text" at bounding box center [523, 304] width 267 height 32
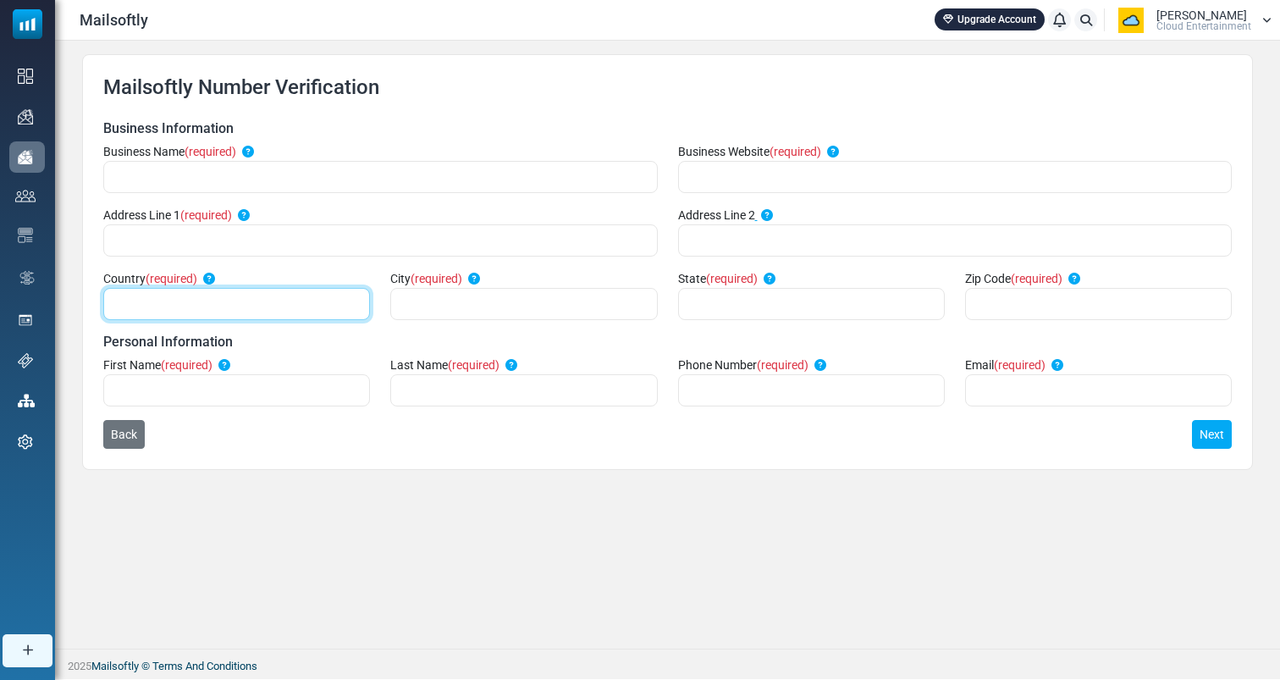
click at [251, 306] on input "text" at bounding box center [236, 304] width 267 height 32
click at [444, 454] on div "Mailsoftly Number Verification Welcome to Mailsoftly Number Verification Before…" at bounding box center [667, 262] width 1171 height 416
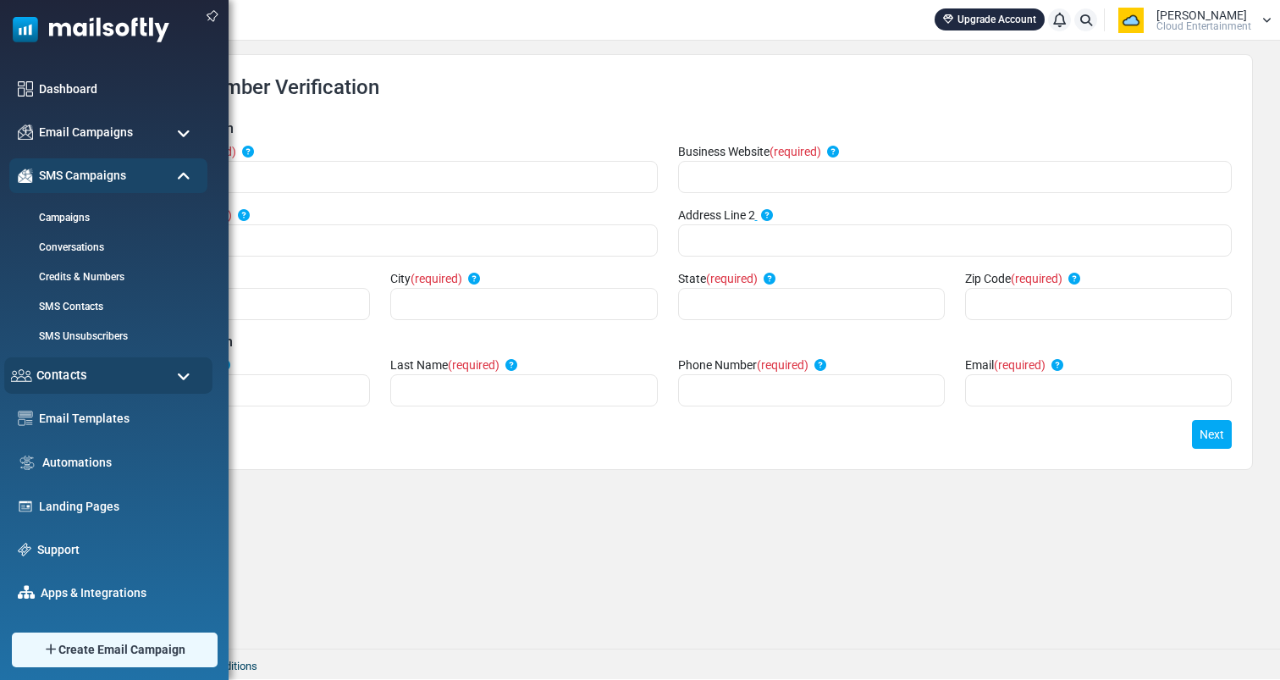
click at [150, 383] on div "Contacts" at bounding box center [108, 375] width 208 height 36
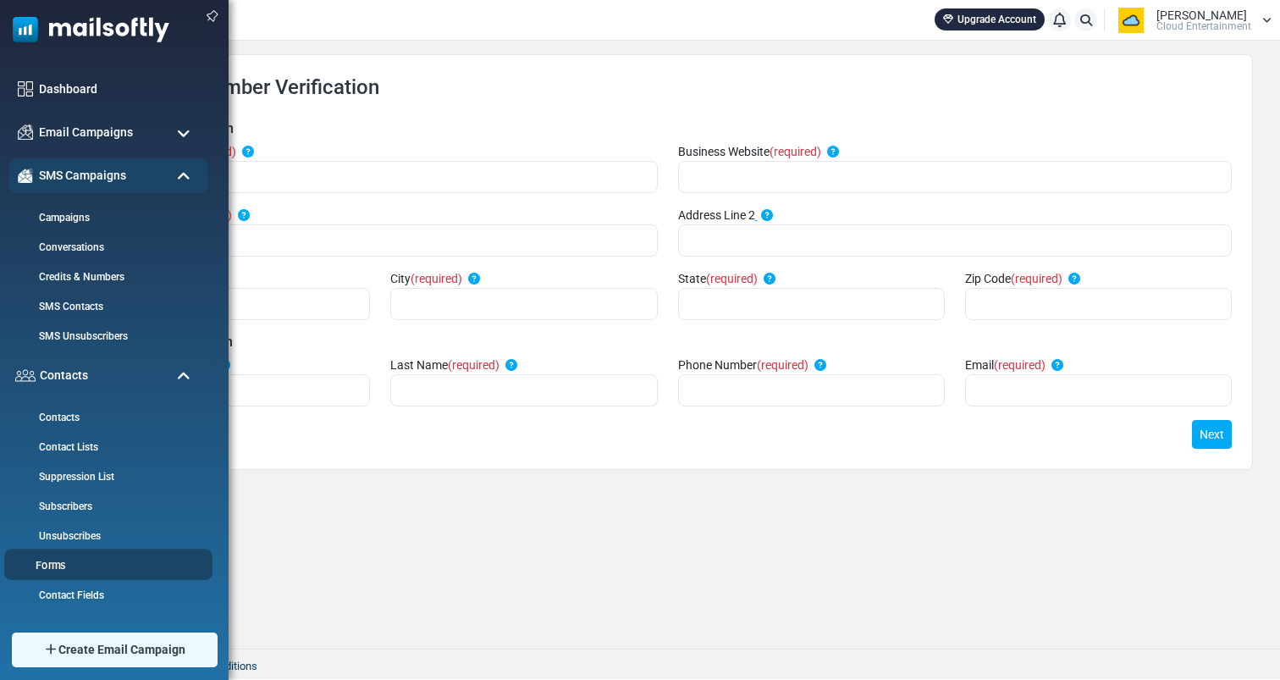
click at [52, 559] on link "Forms" at bounding box center [105, 566] width 203 height 16
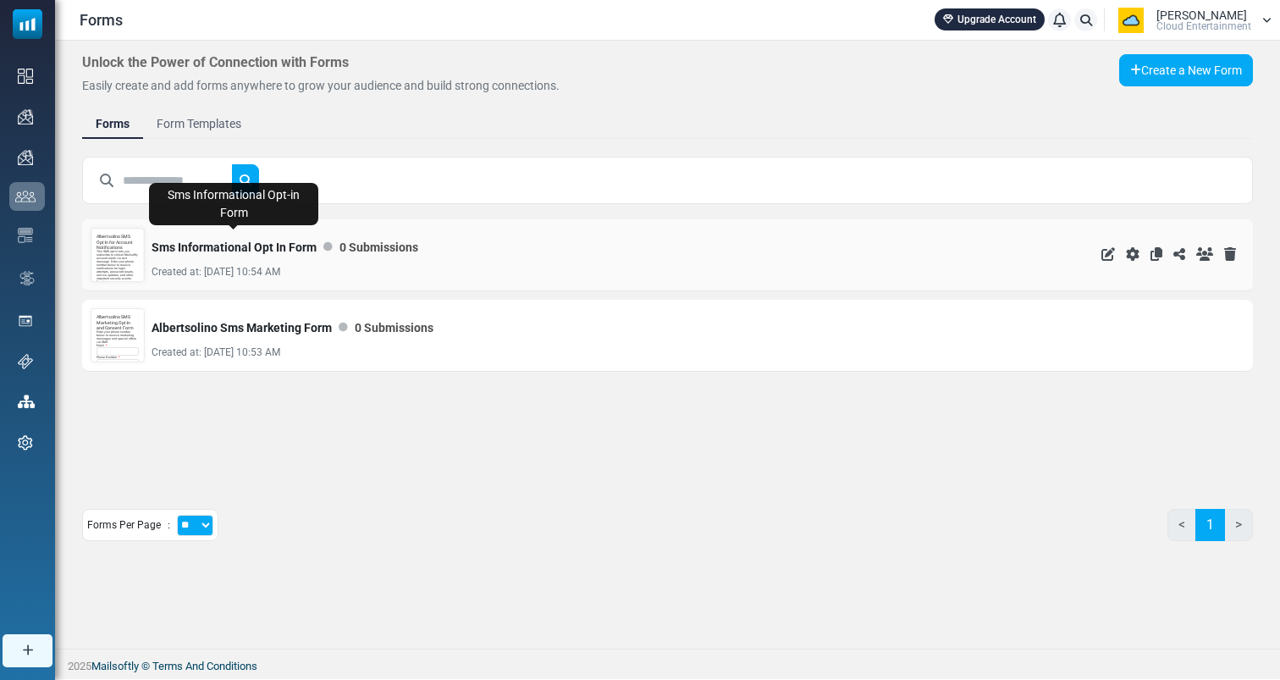
click at [235, 241] on link "Sms Informational Opt In Form" at bounding box center [233, 247] width 165 height 34
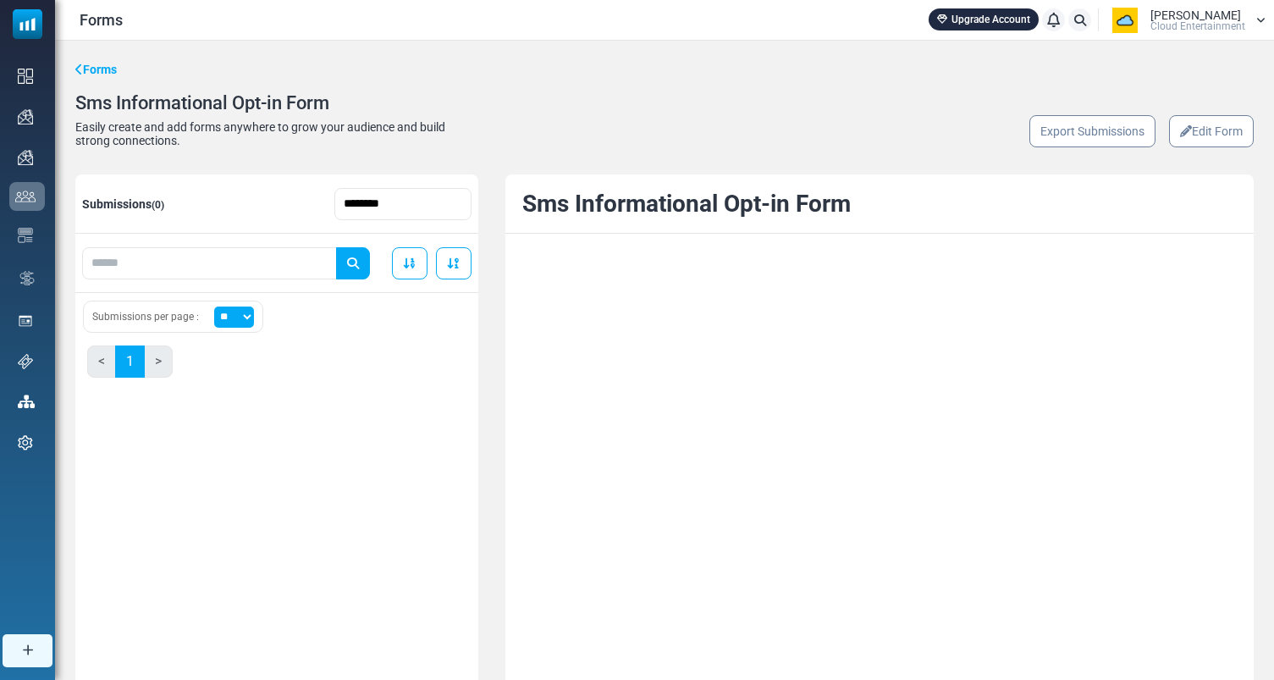
click at [1171, 136] on link "Edit Form" at bounding box center [1211, 131] width 85 height 32
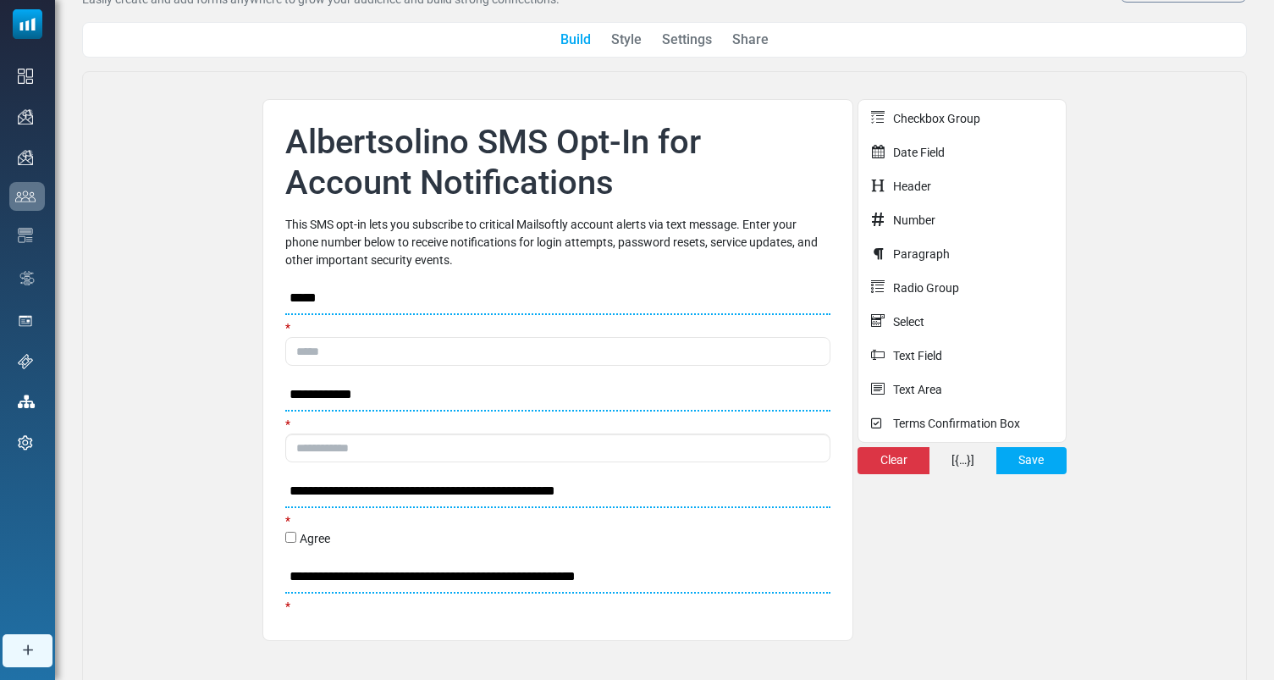
scroll to position [146, 0]
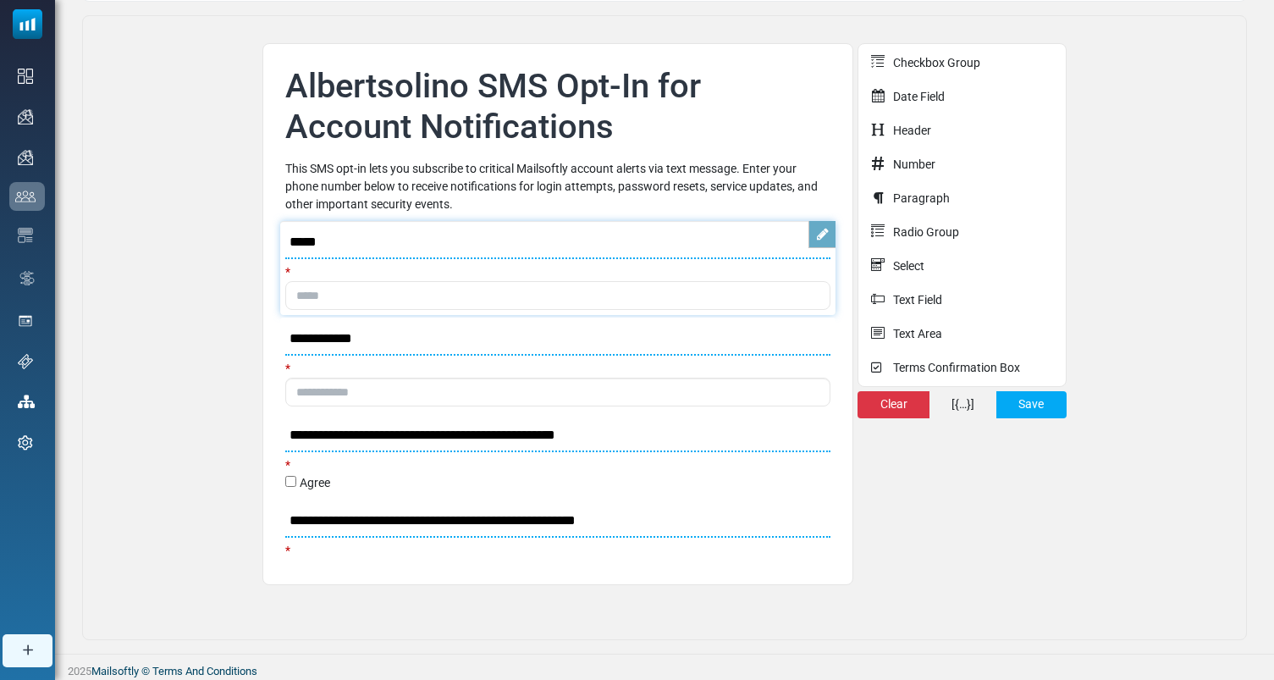
click at [815, 243] on link at bounding box center [821, 234] width 27 height 27
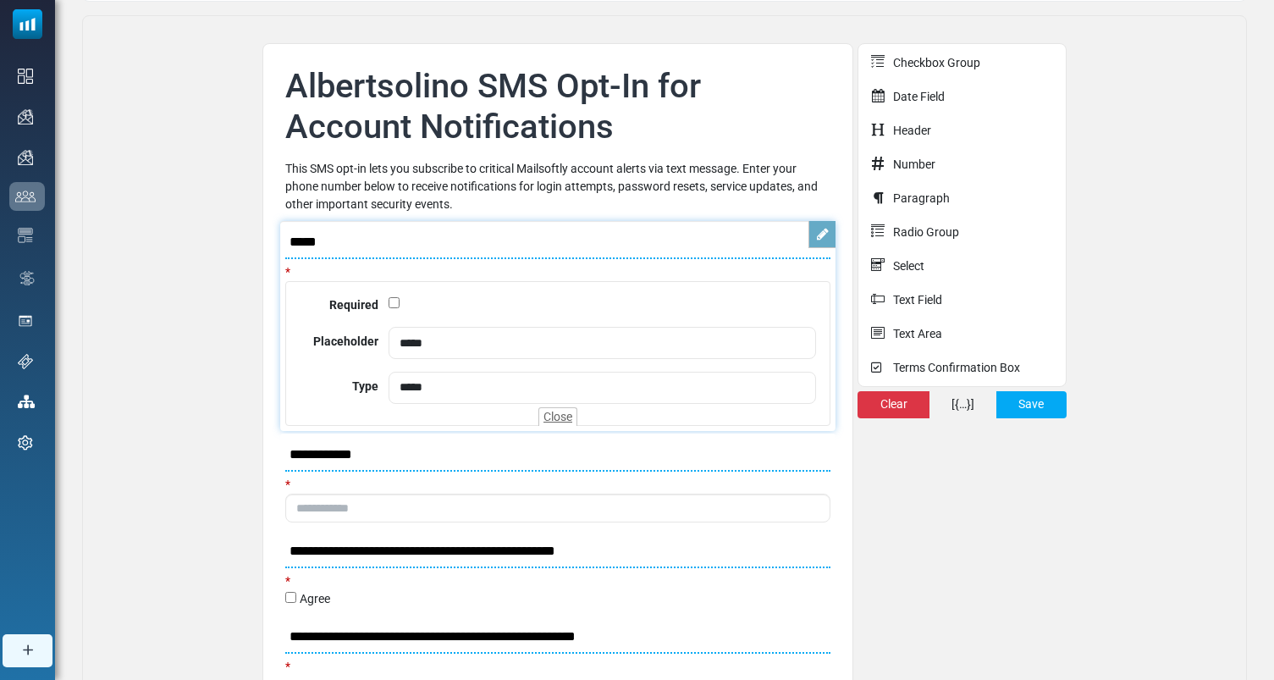
click at [816, 241] on link at bounding box center [821, 234] width 27 height 27
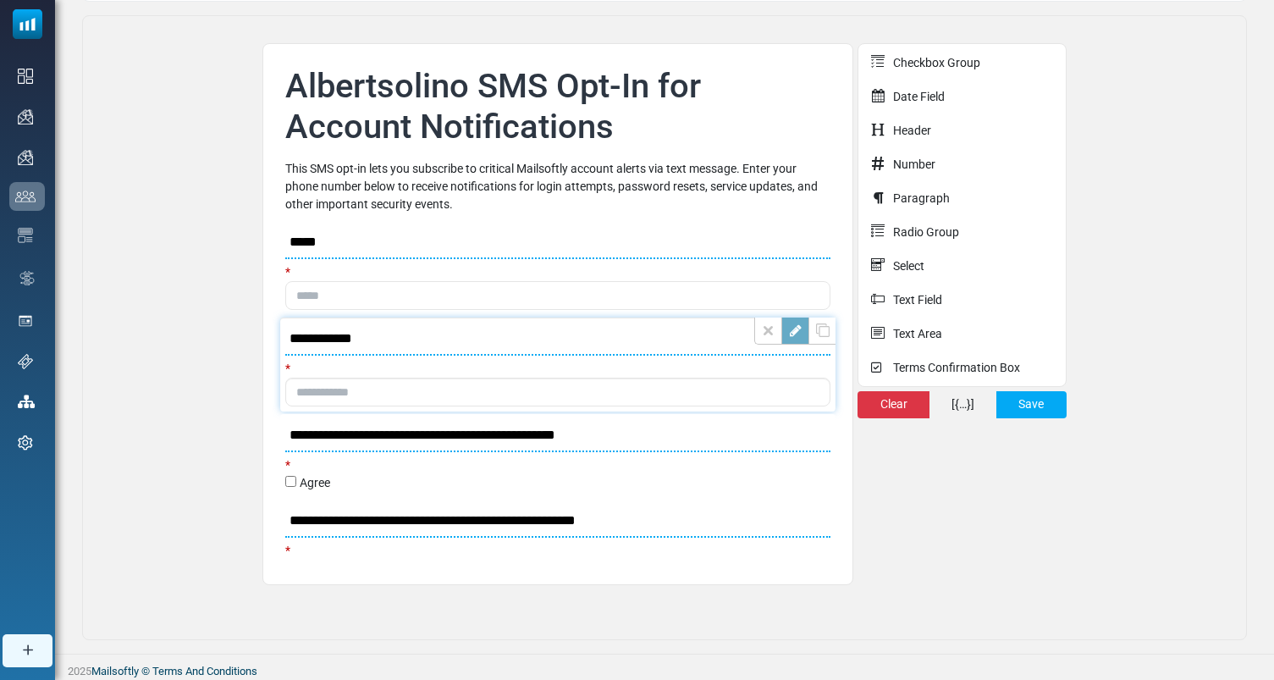
click at [801, 335] on link at bounding box center [794, 330] width 27 height 27
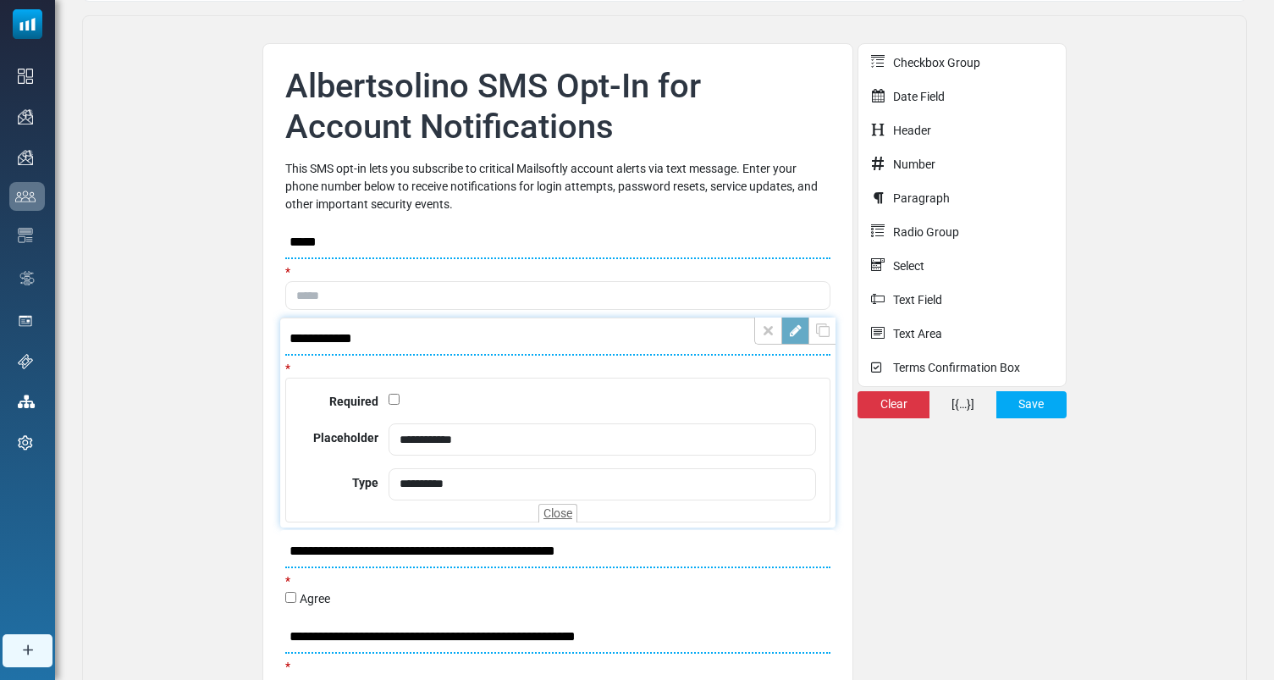
click at [793, 334] on link at bounding box center [794, 330] width 27 height 27
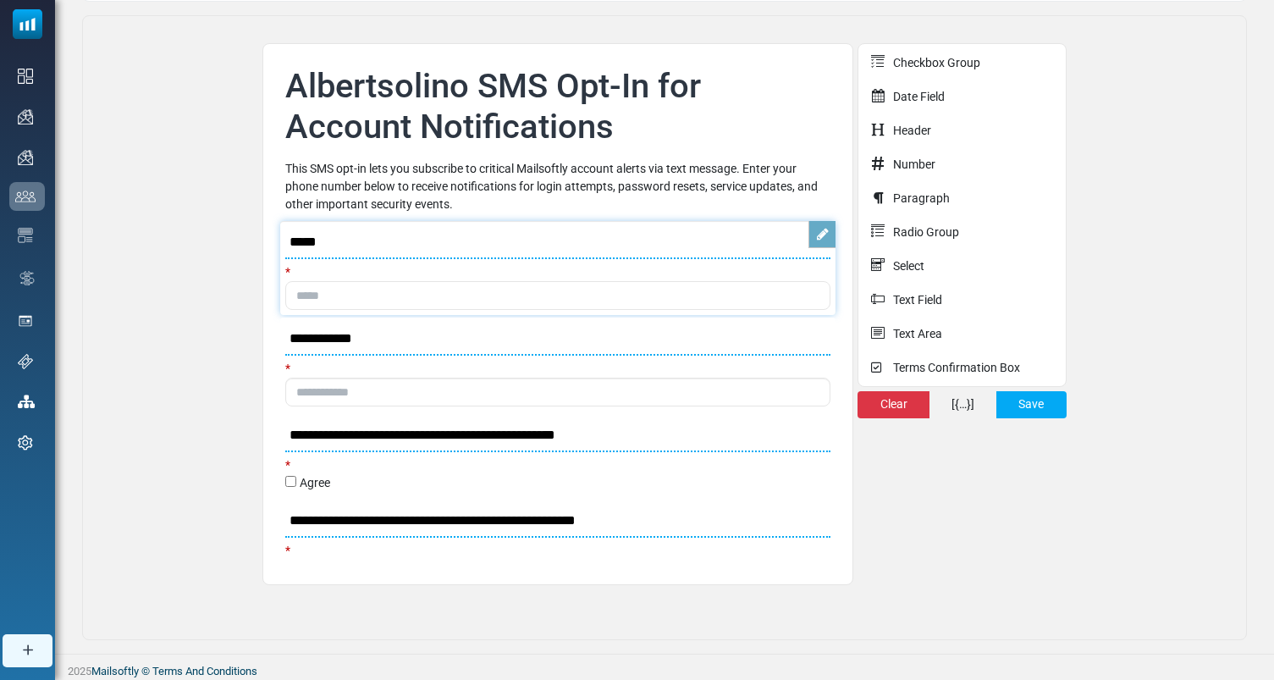
click at [823, 241] on link at bounding box center [821, 234] width 27 height 27
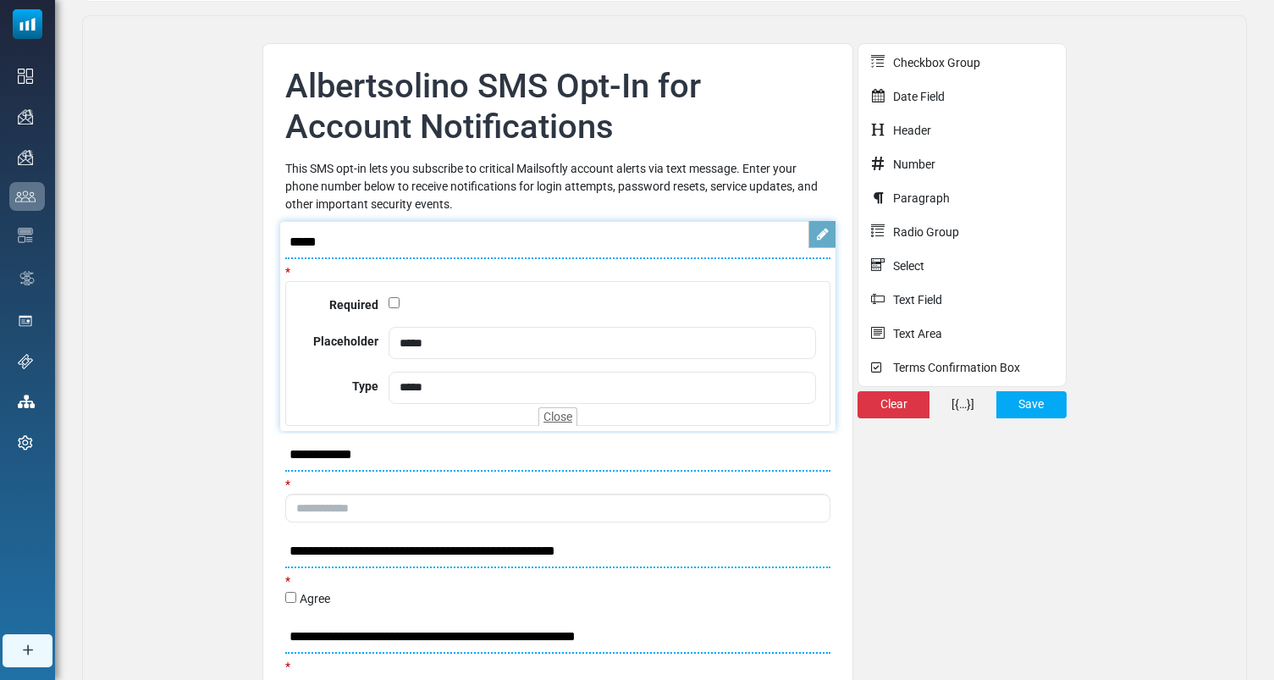
click at [829, 241] on link at bounding box center [821, 234] width 27 height 27
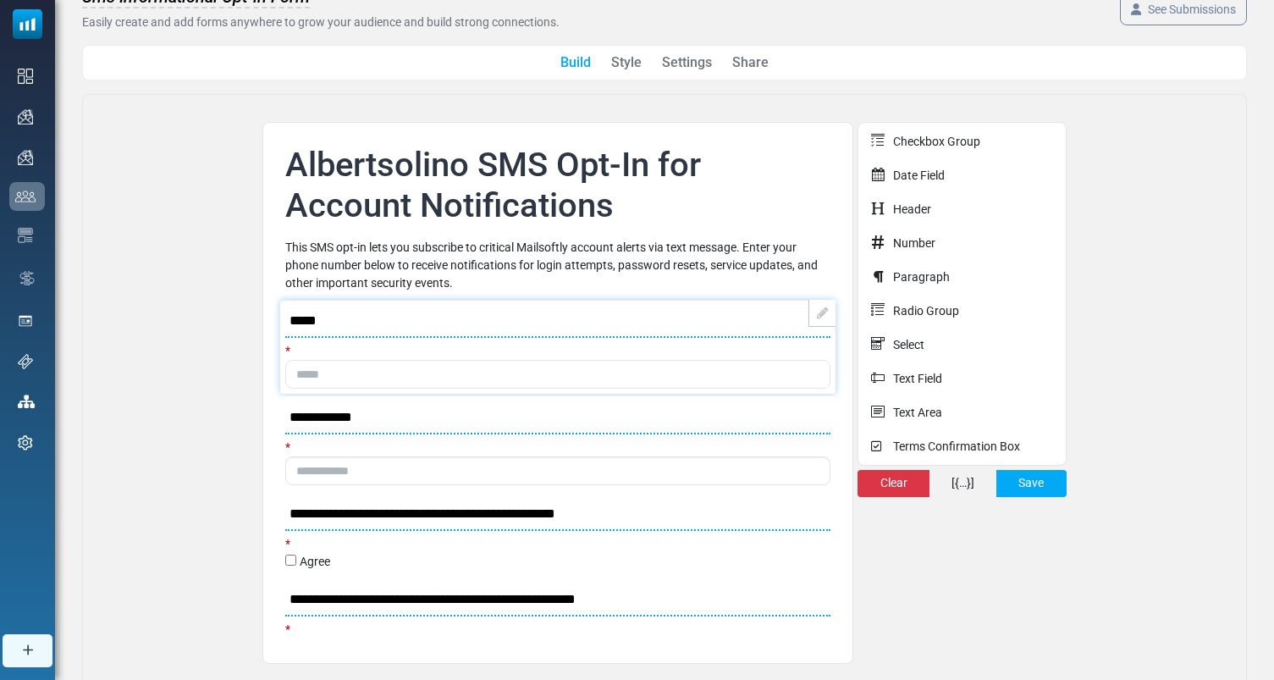
scroll to position [0, 0]
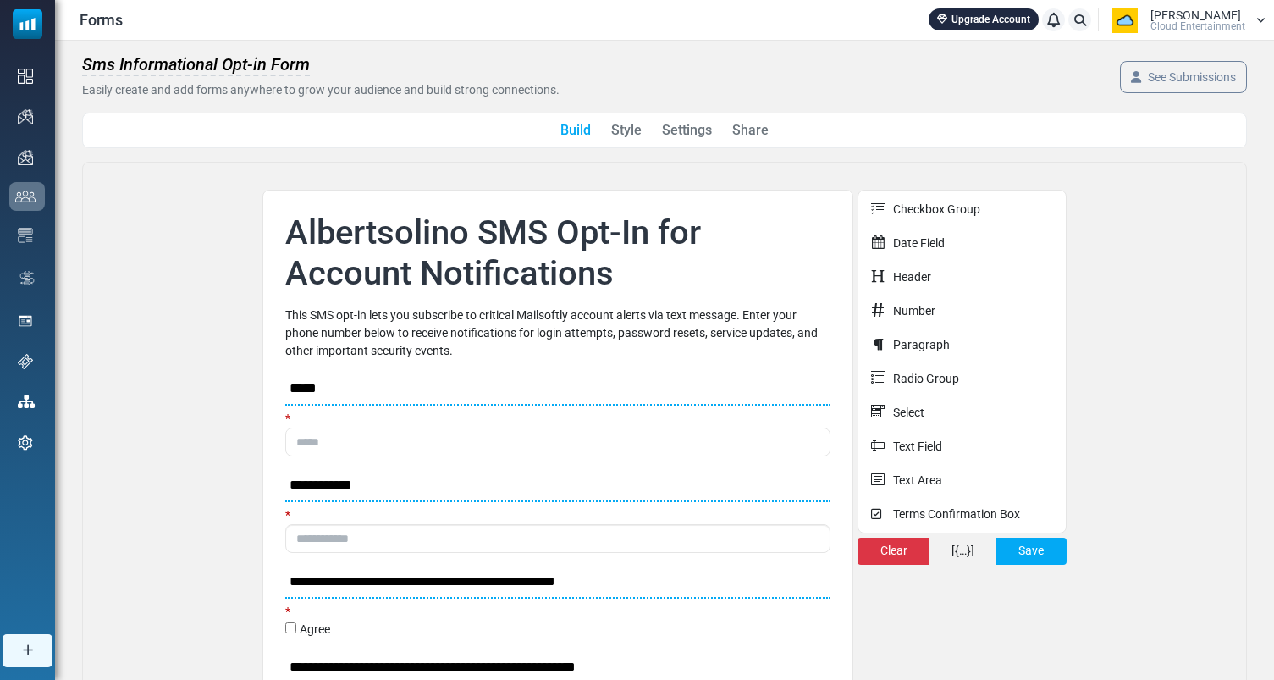
click at [800, 173] on div "**********" at bounding box center [664, 474] width 1165 height 625
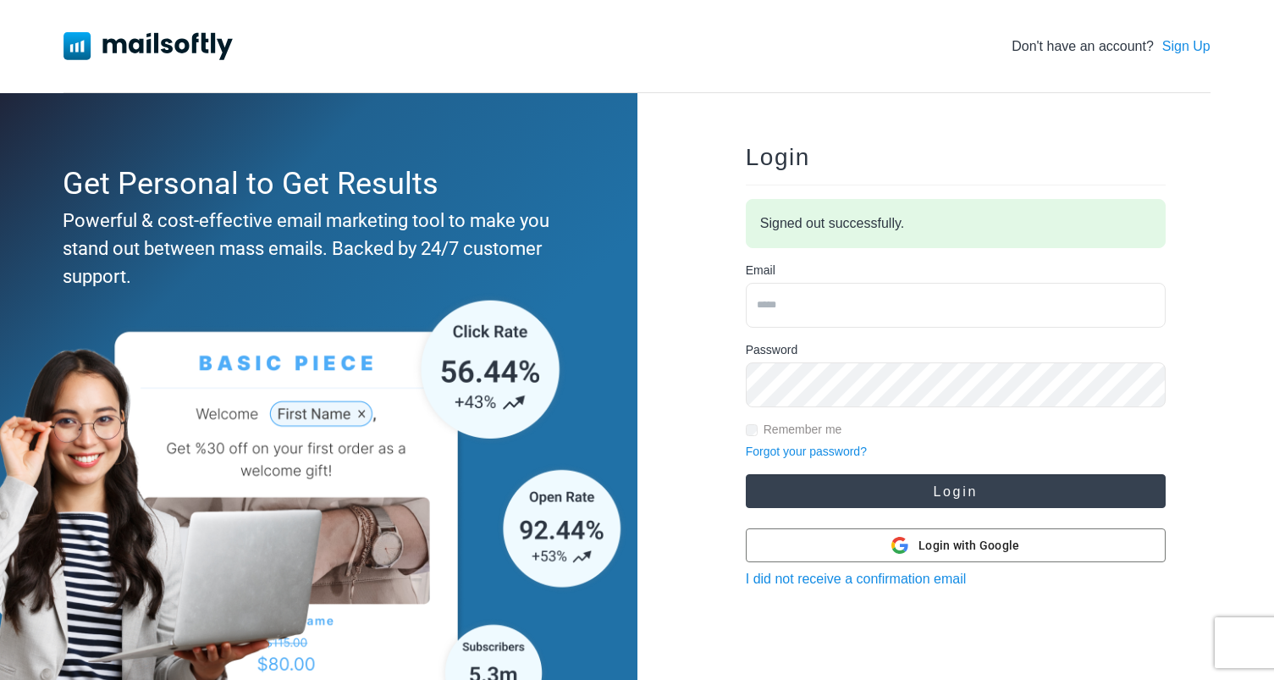
type input "**********"
click at [908, 478] on button "Login" at bounding box center [956, 491] width 420 height 34
